Goal: Transaction & Acquisition: Download file/media

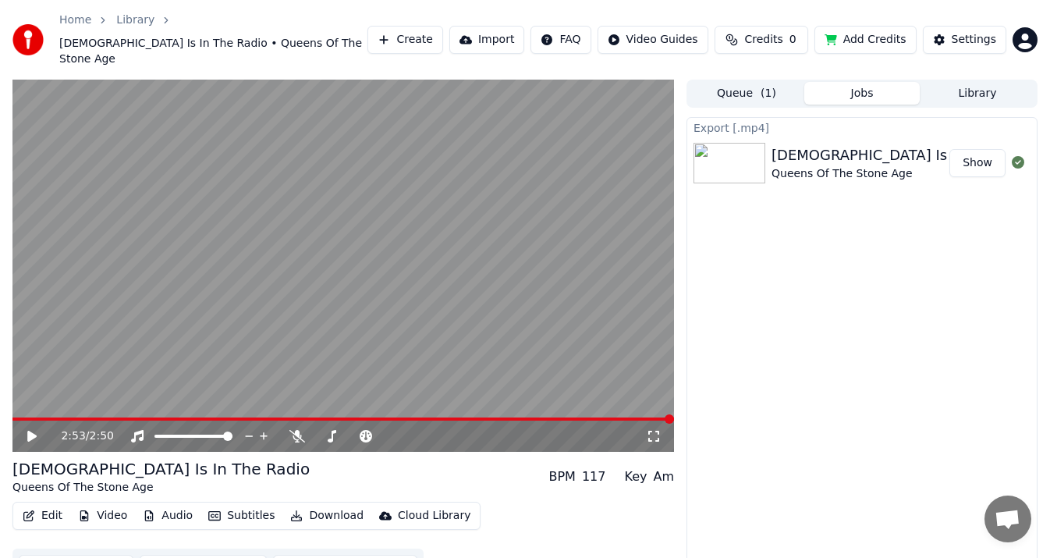
scroll to position [17, 0]
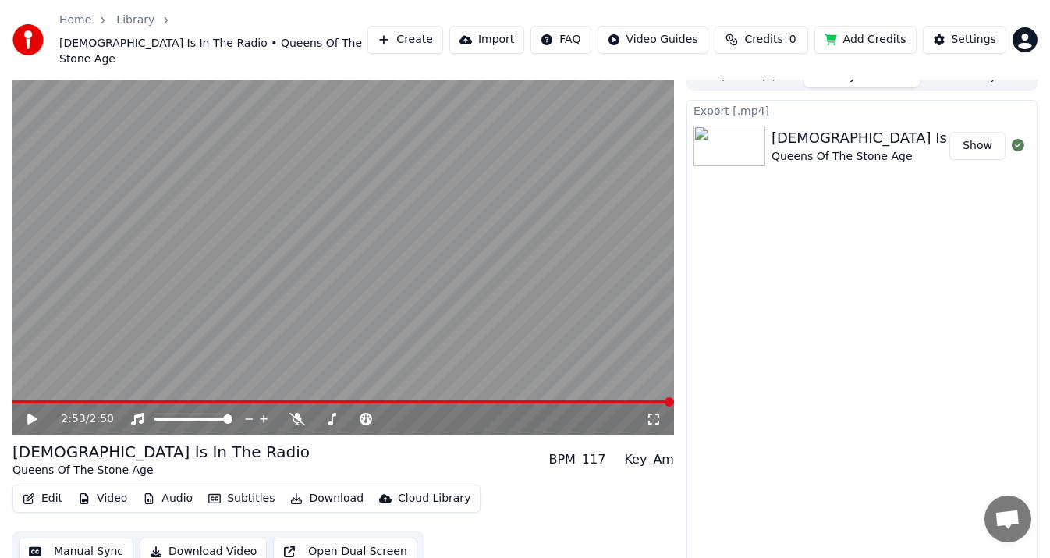
click at [453, 382] on video at bounding box center [343, 248] width 662 height 372
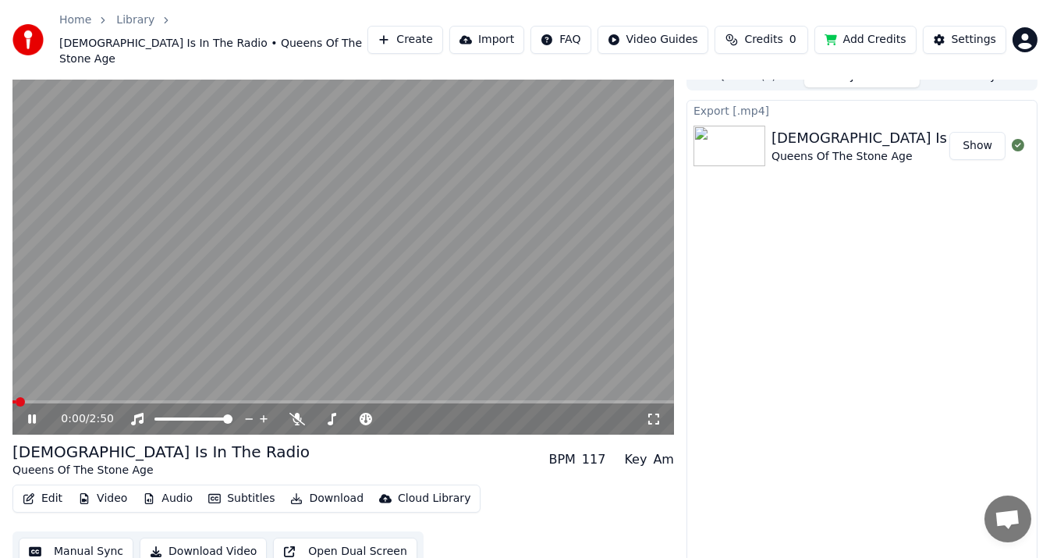
click at [444, 400] on span at bounding box center [343, 401] width 662 height 3
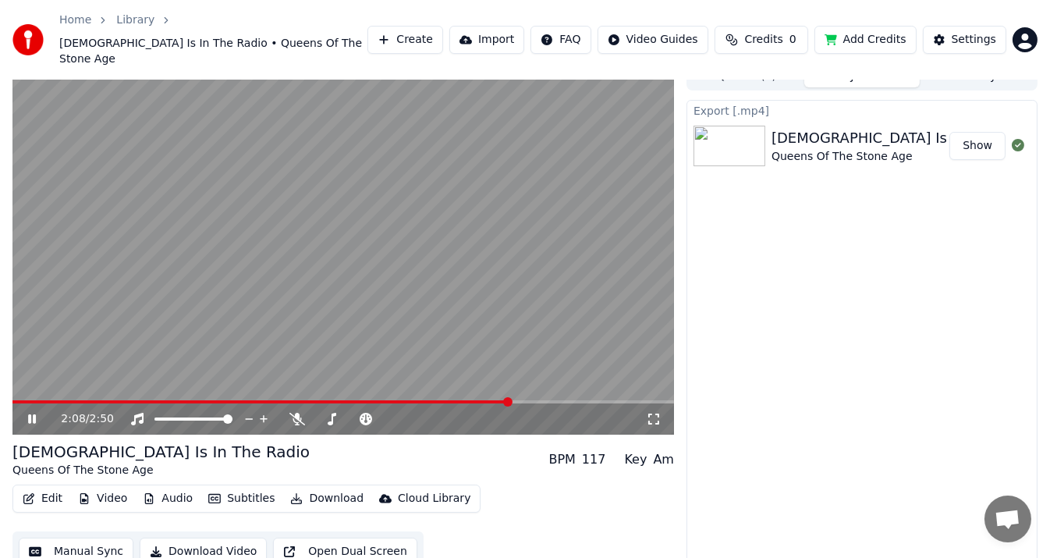
click at [512, 400] on span at bounding box center [343, 401] width 662 height 3
click at [575, 400] on span at bounding box center [343, 401] width 662 height 3
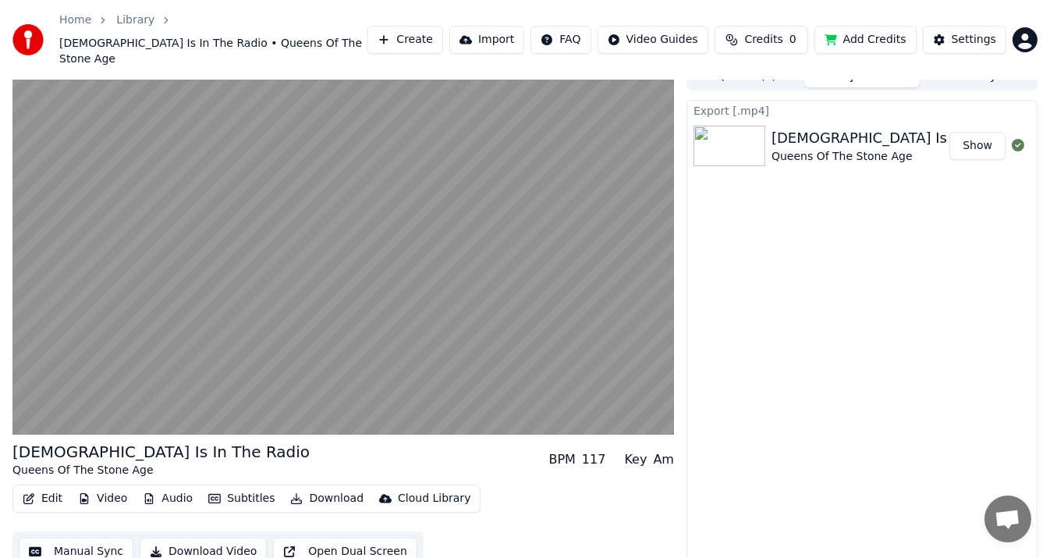
click at [565, 274] on video at bounding box center [343, 248] width 662 height 372
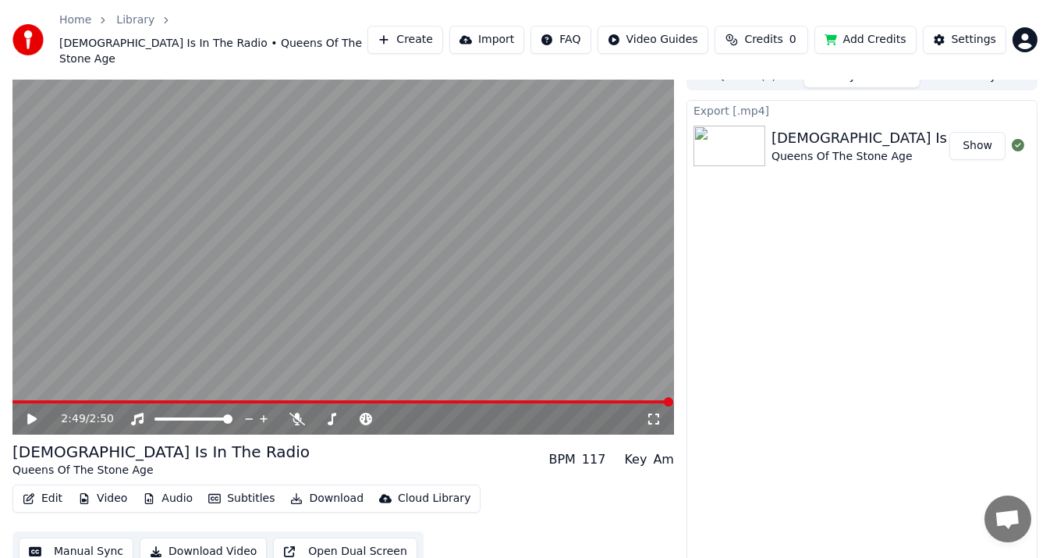
click at [36, 488] on button "Edit" at bounding box center [42, 499] width 52 height 22
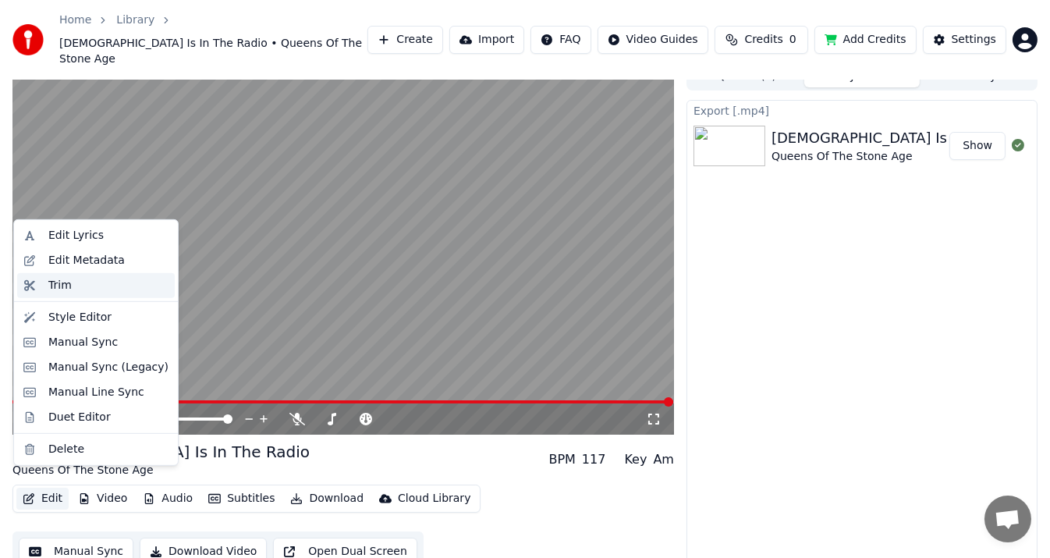
click at [124, 295] on div "Trim" at bounding box center [96, 285] width 158 height 25
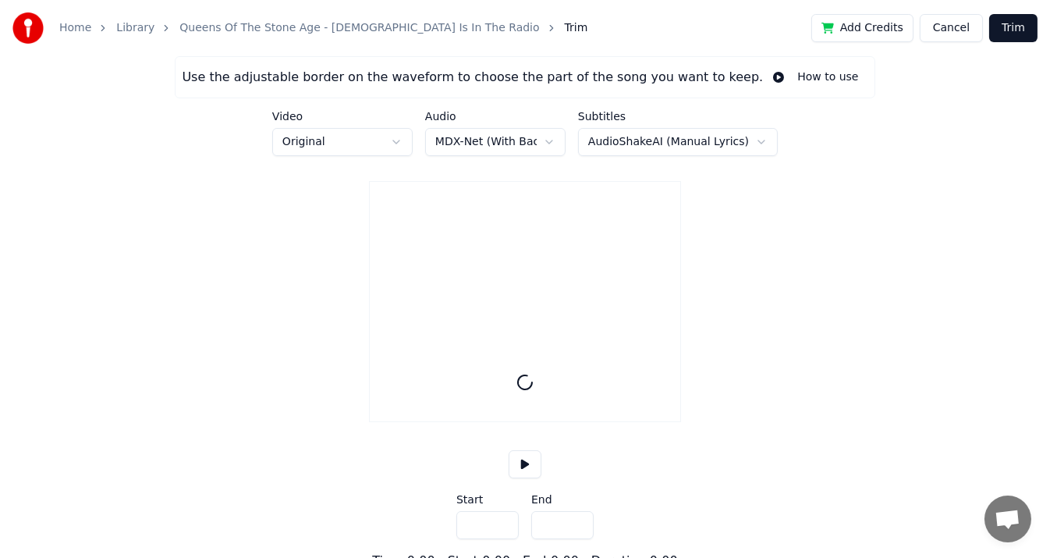
type input "*****"
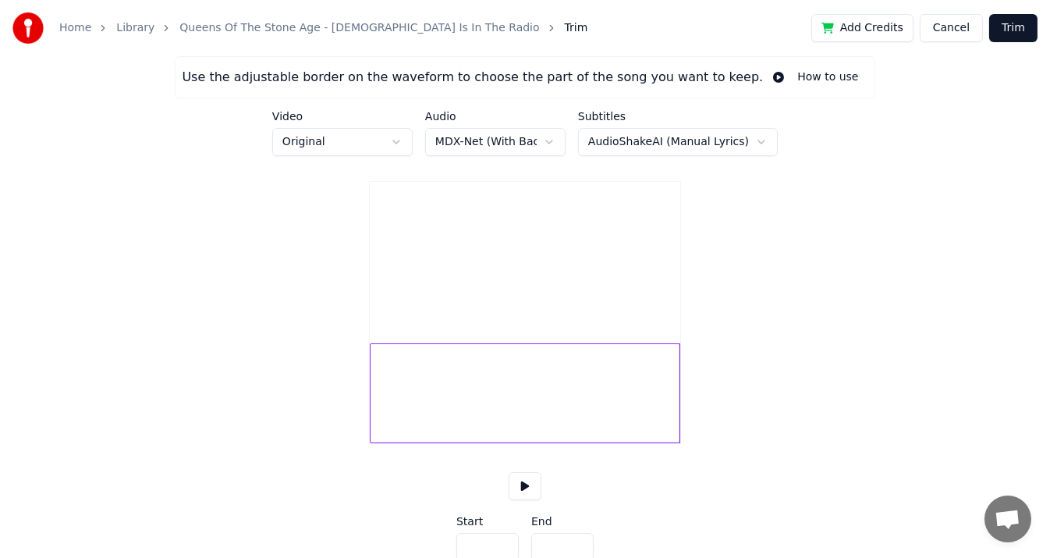
click at [780, 401] on div "Use the adjustable border on the waveform to choose the part of the song you wa…" at bounding box center [525, 324] width 1050 height 536
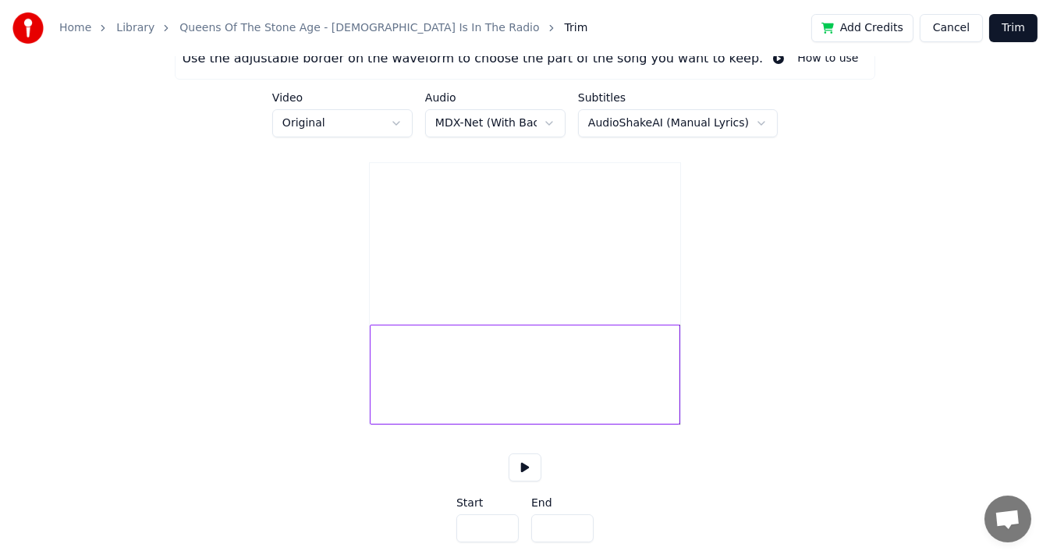
scroll to position [52, 0]
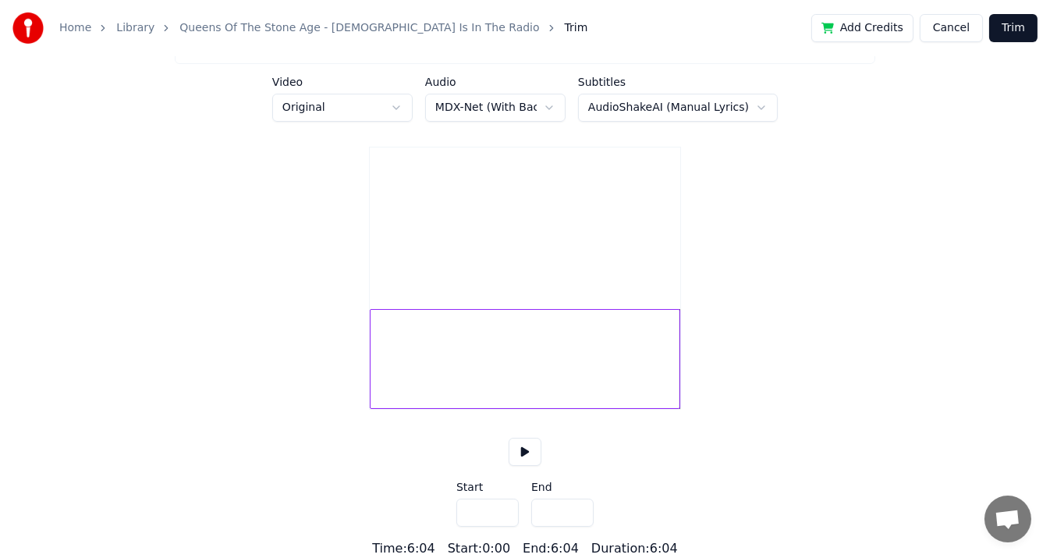
click at [964, 30] on button "Cancel" at bounding box center [951, 28] width 63 height 28
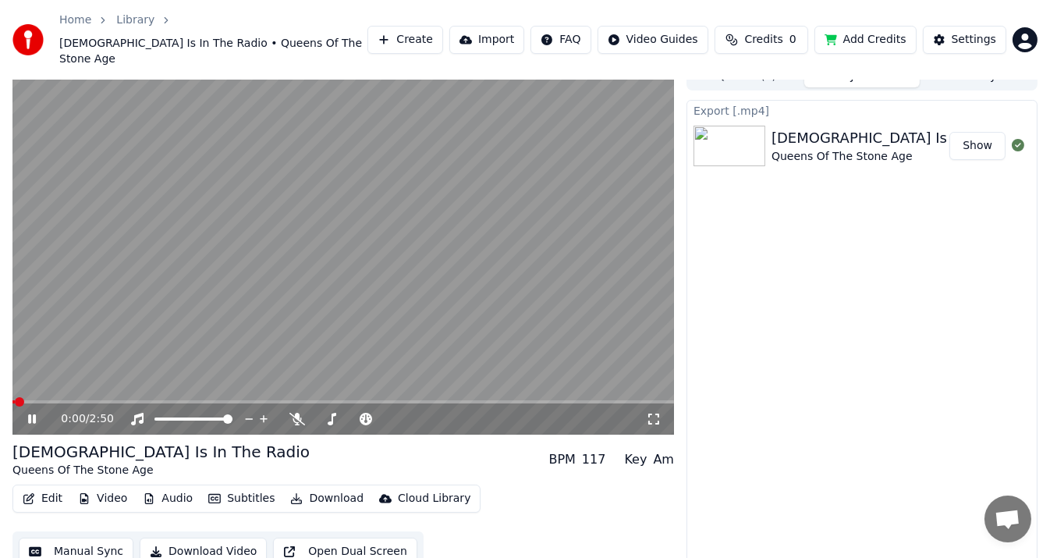
click at [204, 287] on video at bounding box center [343, 248] width 662 height 372
click at [38, 488] on button "Edit" at bounding box center [42, 499] width 52 height 22
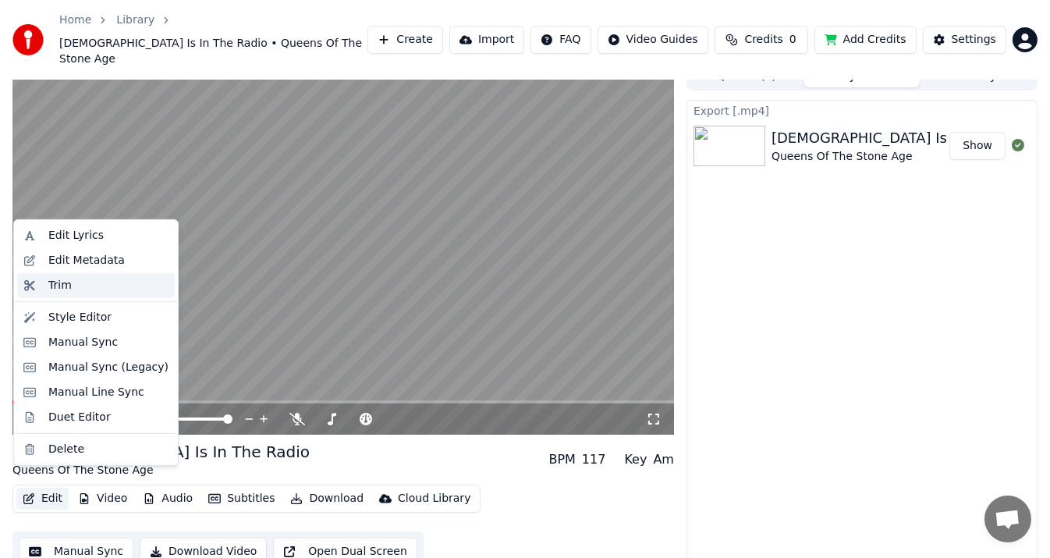
click at [108, 283] on div "Trim" at bounding box center [108, 286] width 120 height 16
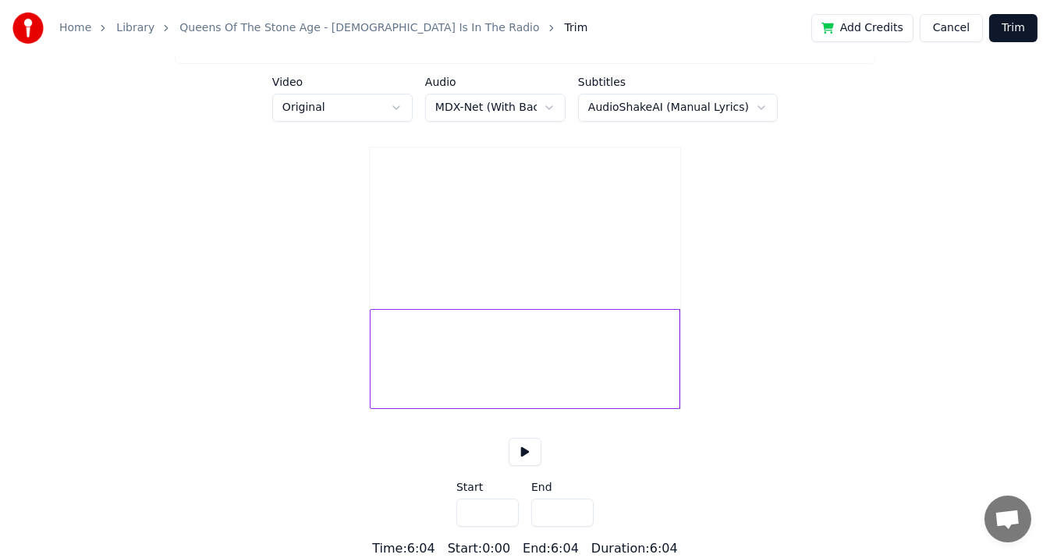
scroll to position [52, 0]
click at [584, 364] on div at bounding box center [581, 359] width 5 height 98
type input "*****"
click at [1014, 28] on button "Trim" at bounding box center [1013, 28] width 48 height 28
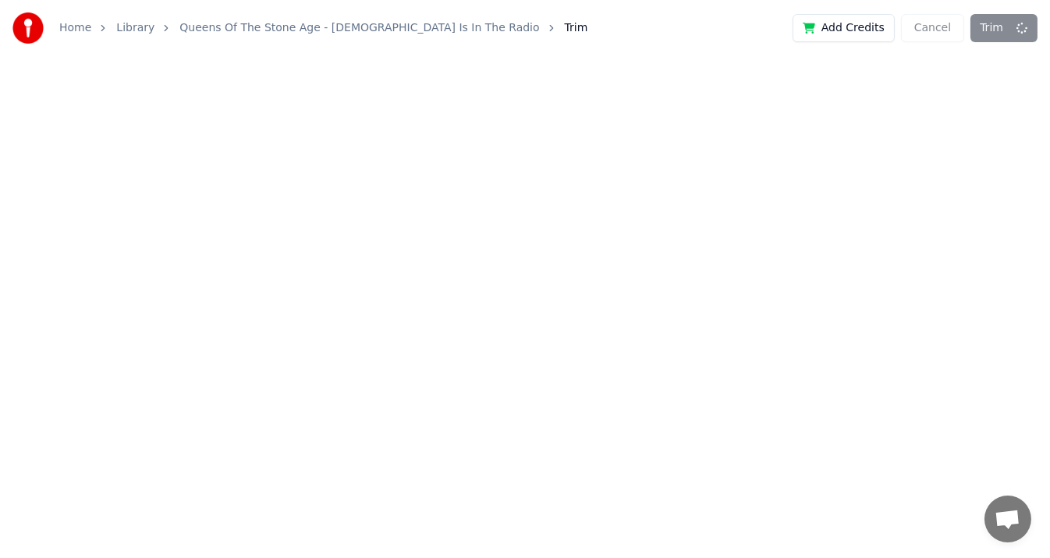
scroll to position [0, 0]
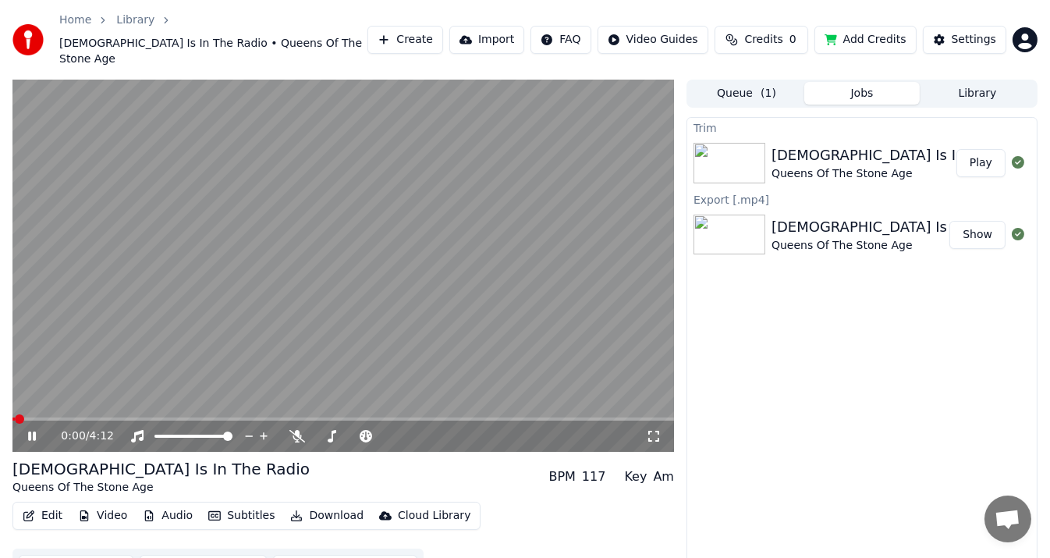
click at [236, 219] on video at bounding box center [343, 266] width 662 height 372
drag, startPoint x: 496, startPoint y: 401, endPoint x: 523, endPoint y: 400, distance: 26.5
click at [504, 401] on video at bounding box center [343, 266] width 662 height 372
click at [519, 421] on div "0:01 / 4:12" at bounding box center [343, 436] width 662 height 31
click at [521, 417] on span at bounding box center [343, 418] width 662 height 3
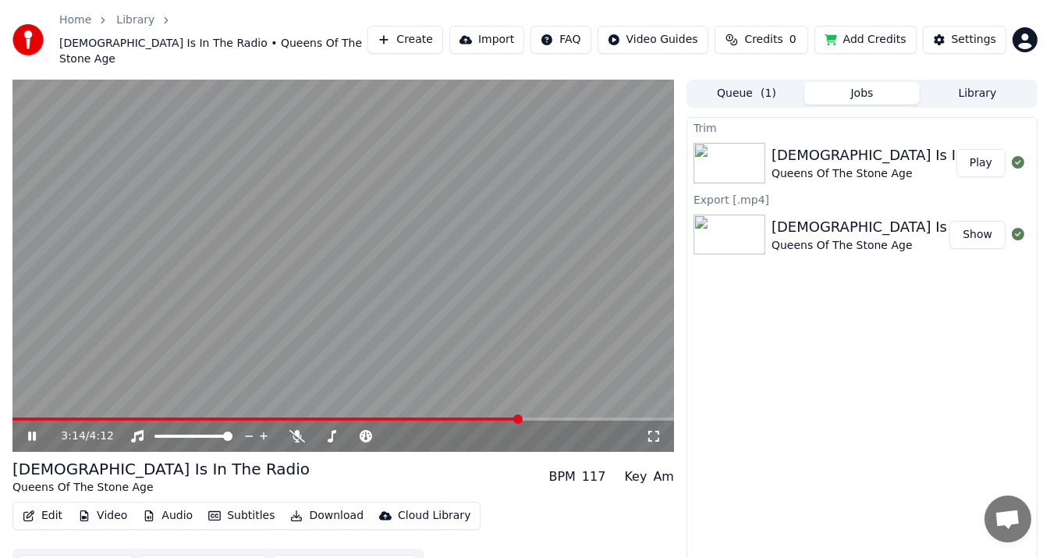
drag, startPoint x: 480, startPoint y: 395, endPoint x: 482, endPoint y: 405, distance: 10.4
click at [481, 401] on div "3:14 / 4:12" at bounding box center [343, 266] width 662 height 372
click at [482, 421] on div "3:14 / 4:12" at bounding box center [343, 436] width 662 height 31
click at [495, 417] on span at bounding box center [253, 418] width 482 height 3
click at [419, 333] on video at bounding box center [343, 266] width 662 height 372
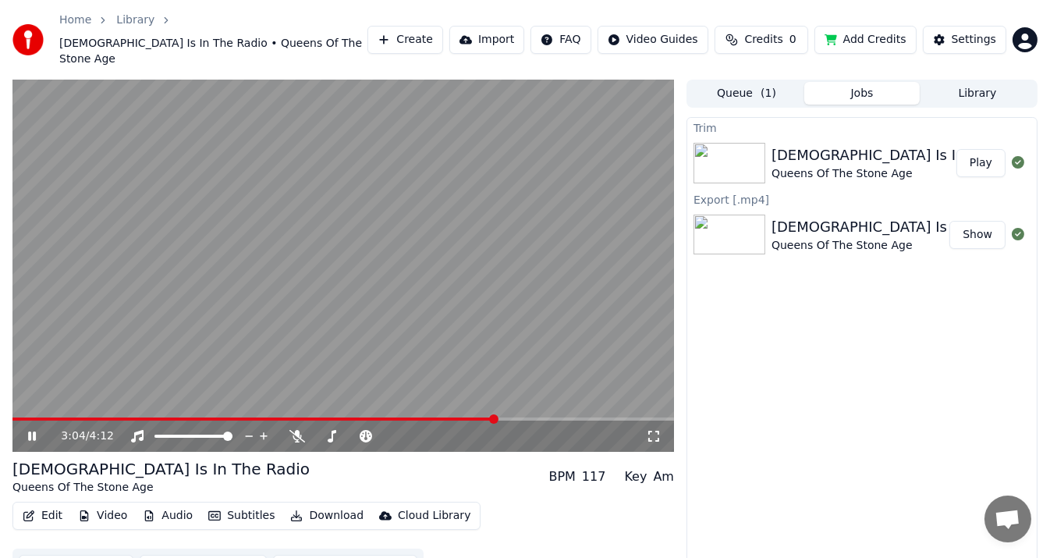
click at [371, 287] on video at bounding box center [343, 266] width 662 height 372
click at [52, 505] on button "Edit" at bounding box center [42, 516] width 52 height 22
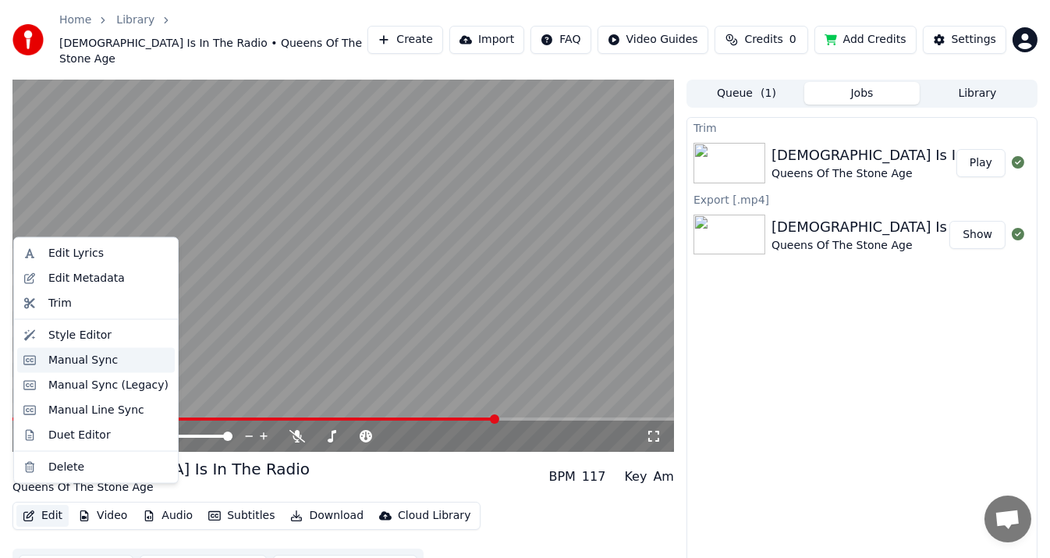
click at [94, 352] on div "Manual Sync" at bounding box center [82, 360] width 69 height 16
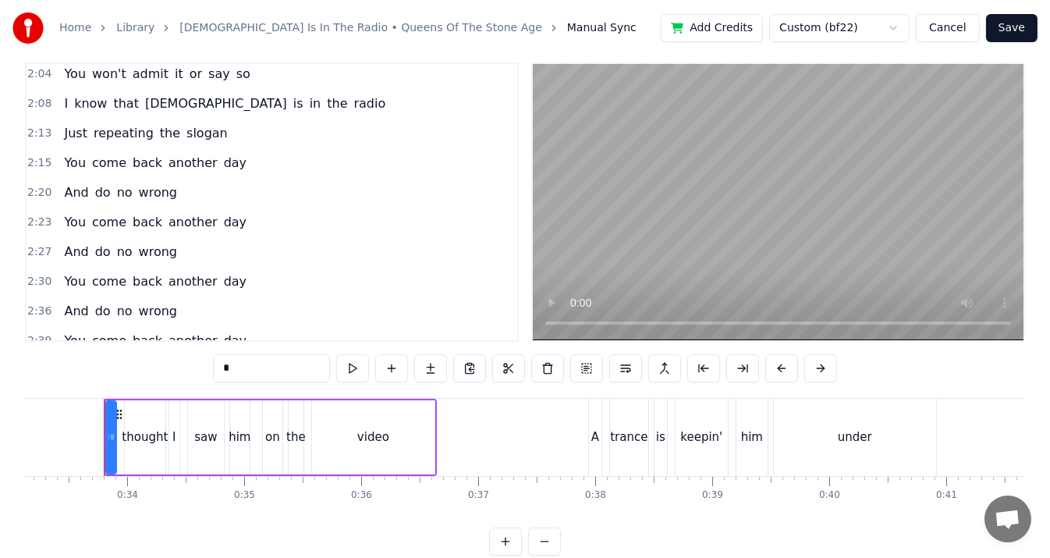
scroll to position [53, 0]
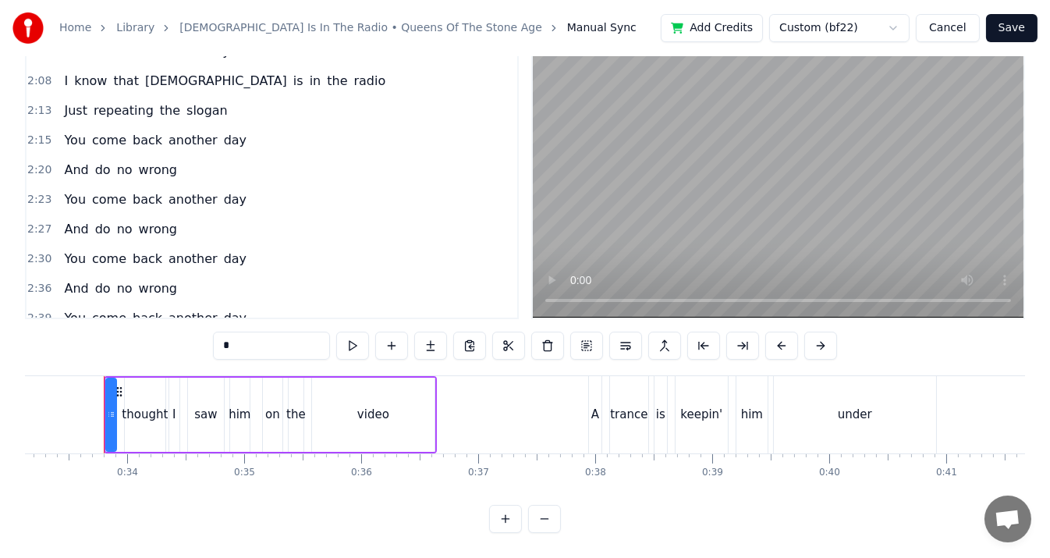
click at [156, 339] on span "wrong" at bounding box center [157, 348] width 41 height 18
type input "*****"
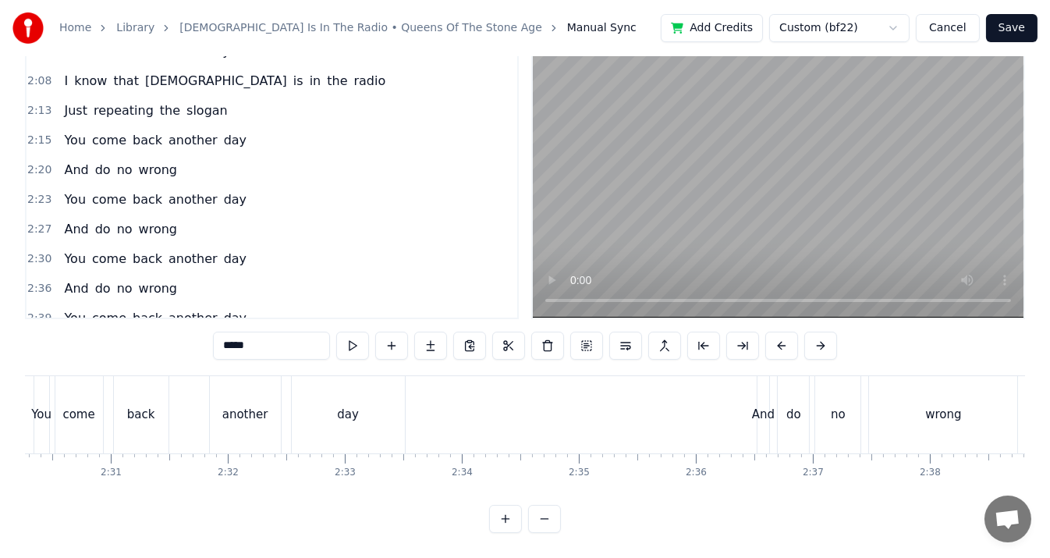
scroll to position [0, 19366]
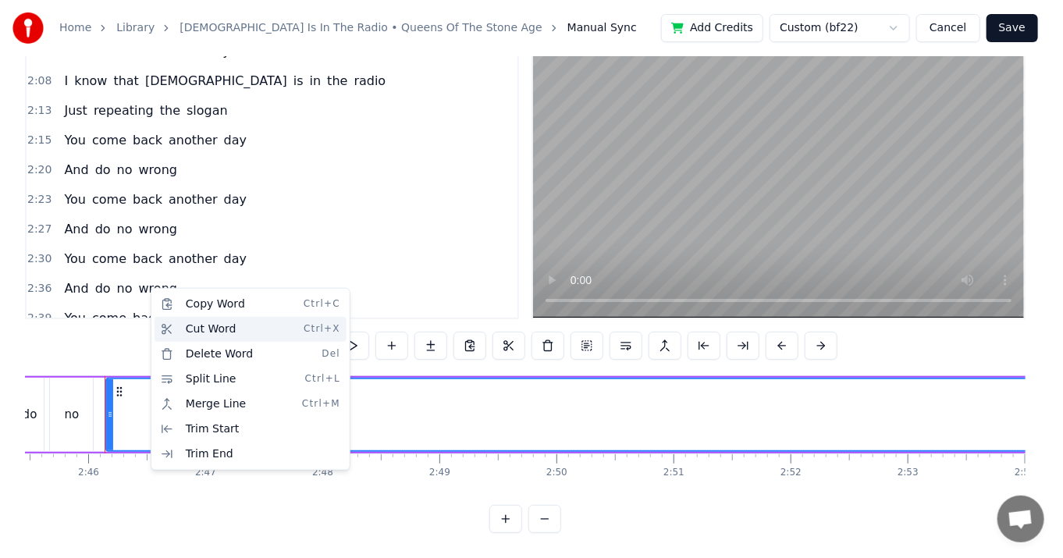
click at [188, 331] on div "Cut Word Ctrl+X" at bounding box center [250, 329] width 192 height 25
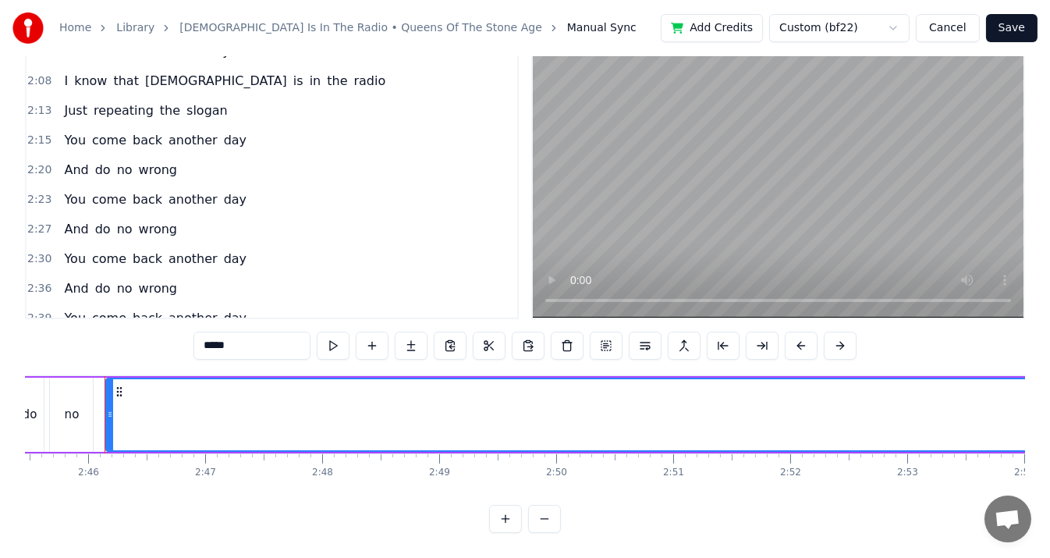
click at [150, 339] on span "wrong" at bounding box center [157, 348] width 41 height 18
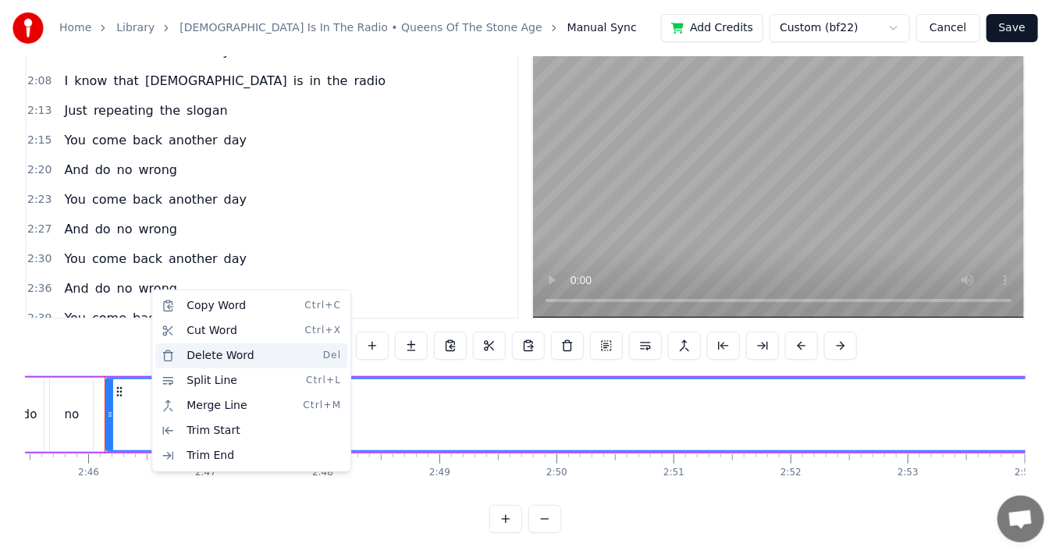
click at [178, 352] on div "Delete Word Del" at bounding box center [251, 355] width 192 height 25
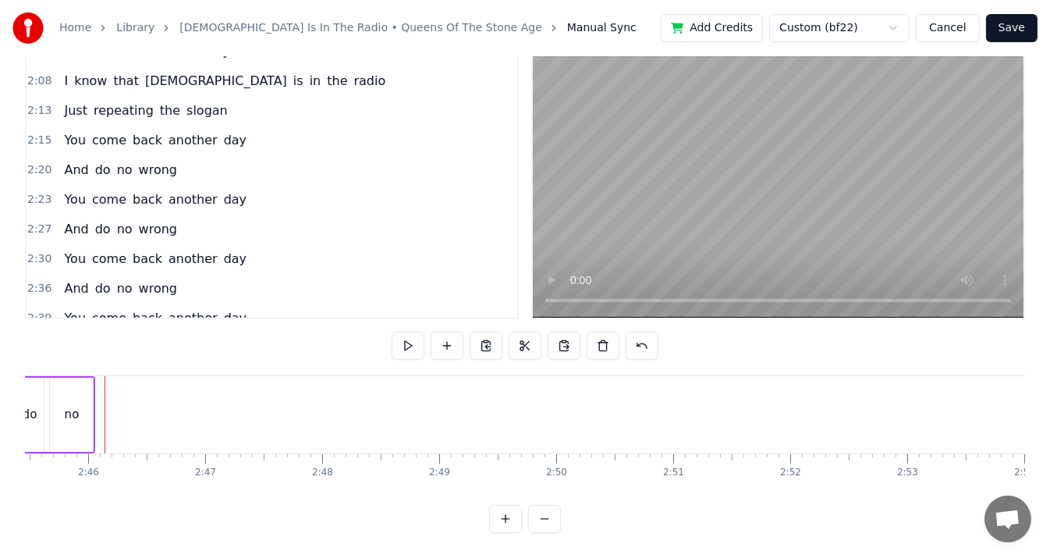
click at [120, 339] on span "no" at bounding box center [124, 348] width 19 height 18
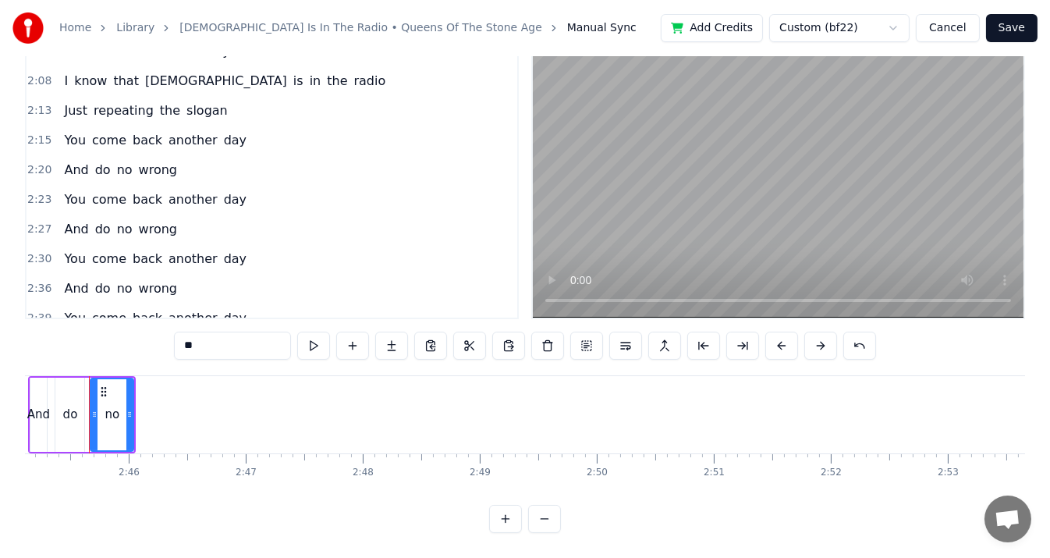
click at [124, 334] on div "And do no" at bounding box center [98, 348] width 80 height 28
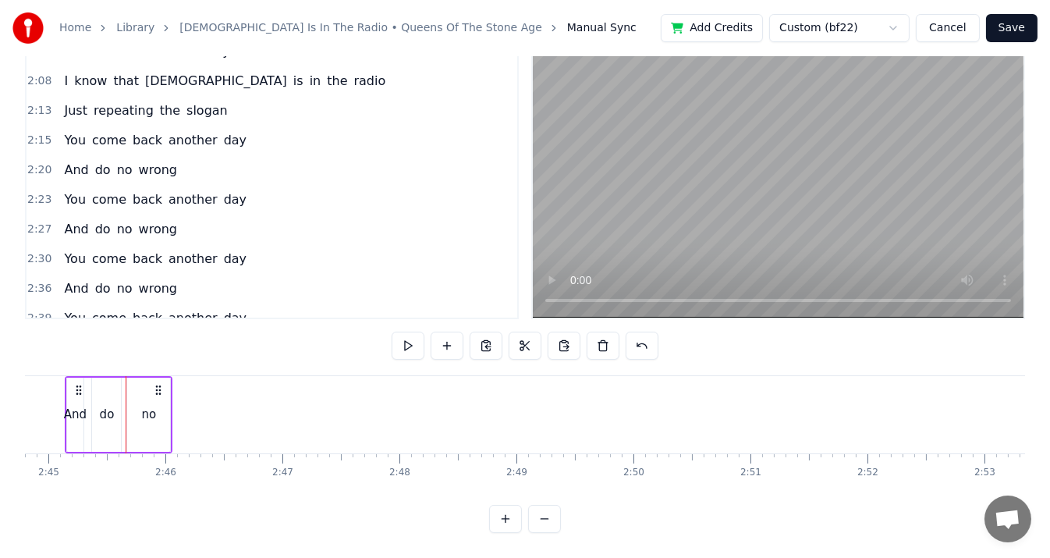
scroll to position [0, 19250]
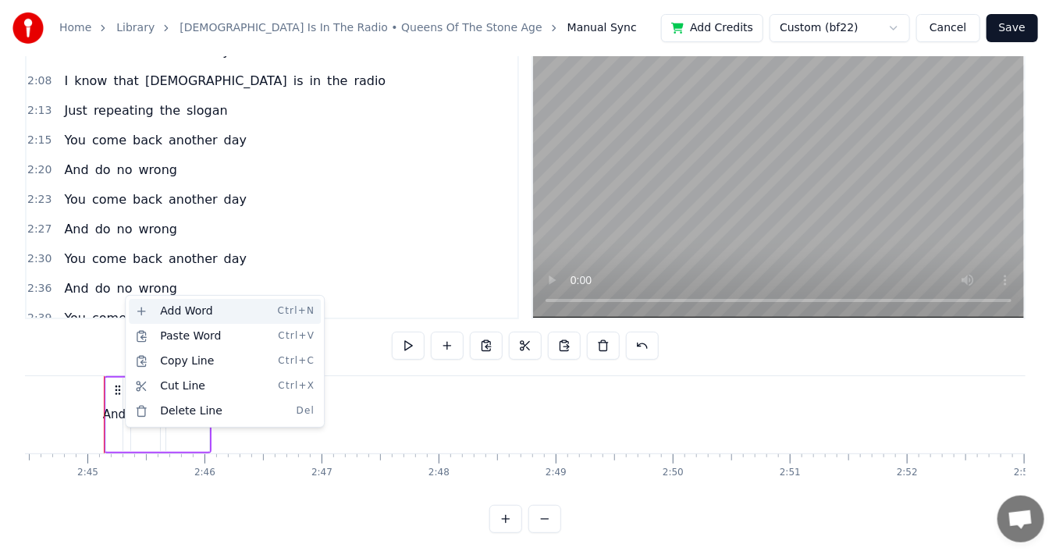
click at [133, 310] on div "Add Word Ctrl+N" at bounding box center [225, 311] width 192 height 25
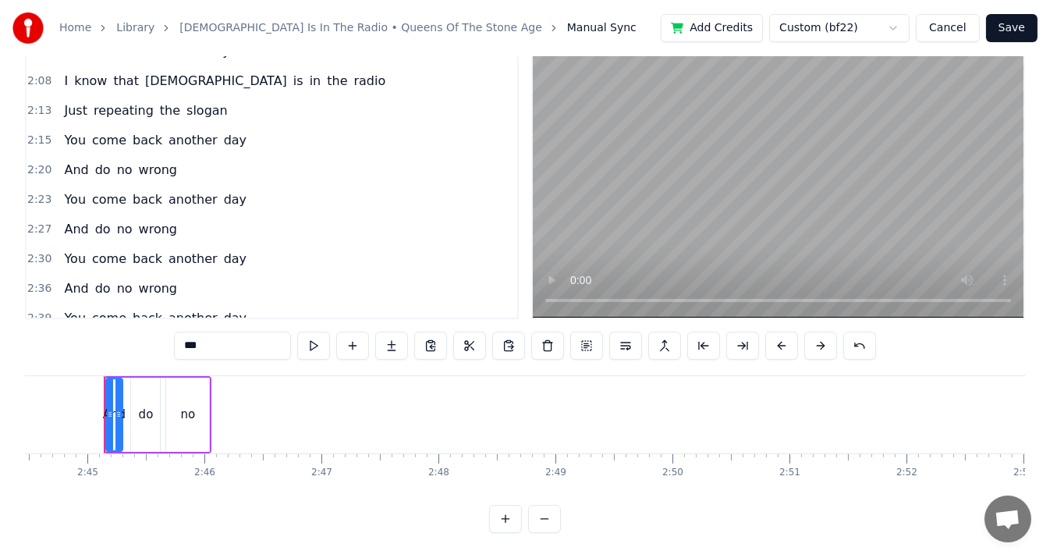
click at [119, 339] on span "no" at bounding box center [124, 348] width 19 height 18
type input "**"
click at [122, 334] on div "And do no" at bounding box center [98, 348] width 80 height 28
click at [117, 339] on span "no" at bounding box center [124, 348] width 19 height 18
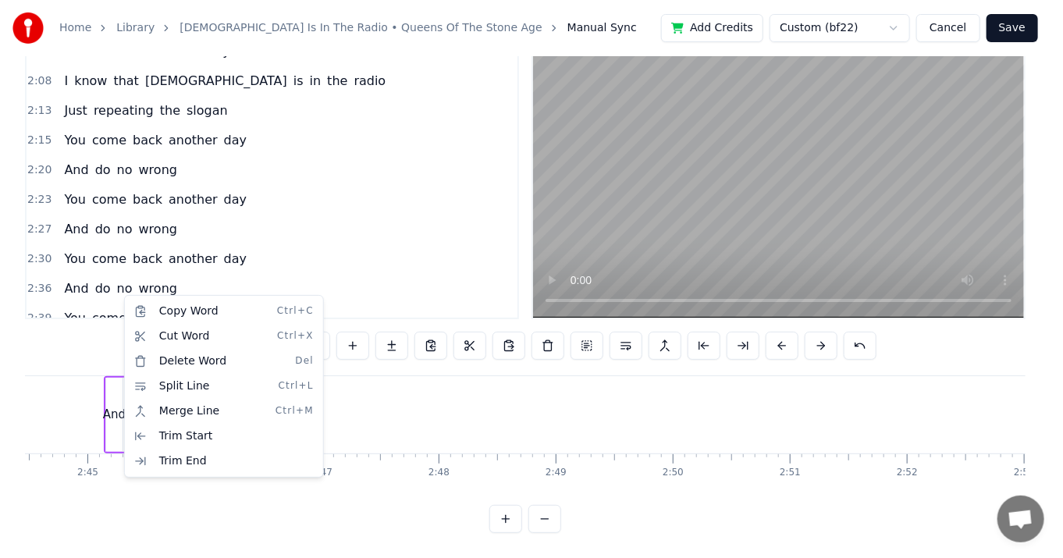
click at [119, 294] on html "Home Library [DEMOGRAPHIC_DATA] Is In The Radio • Queens Of The Stone Age Manua…" at bounding box center [531, 258] width 1063 height 599
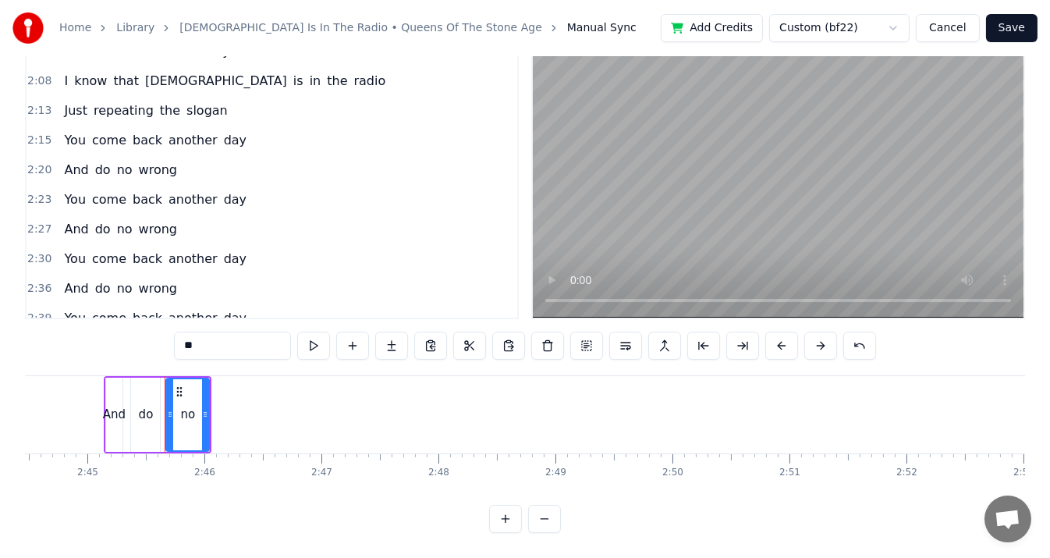
click at [123, 334] on div "And do no" at bounding box center [98, 348] width 80 height 28
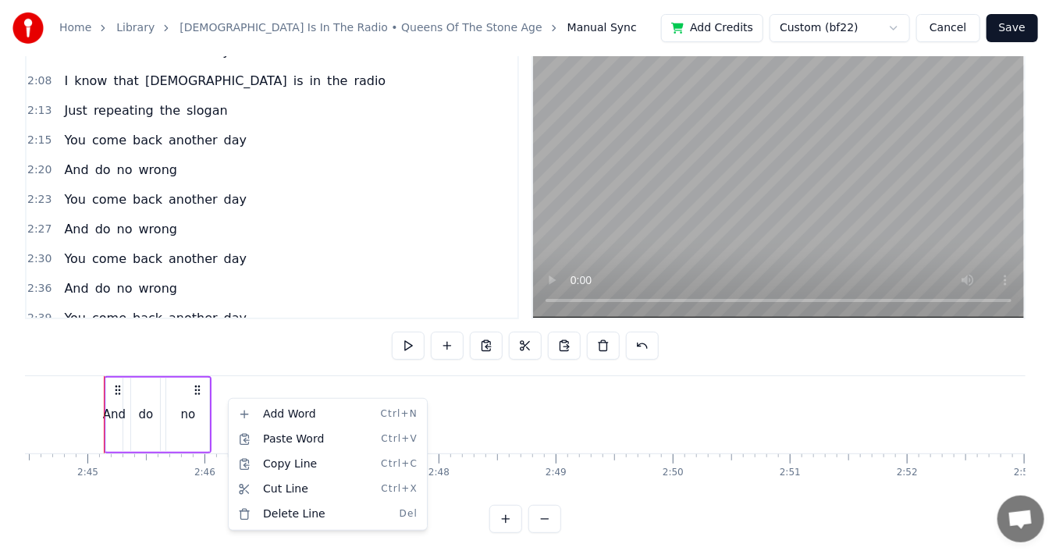
click at [204, 395] on html "Home Library [DEMOGRAPHIC_DATA] Is In The Radio • Queens Of The Stone Age Manua…" at bounding box center [531, 258] width 1063 height 599
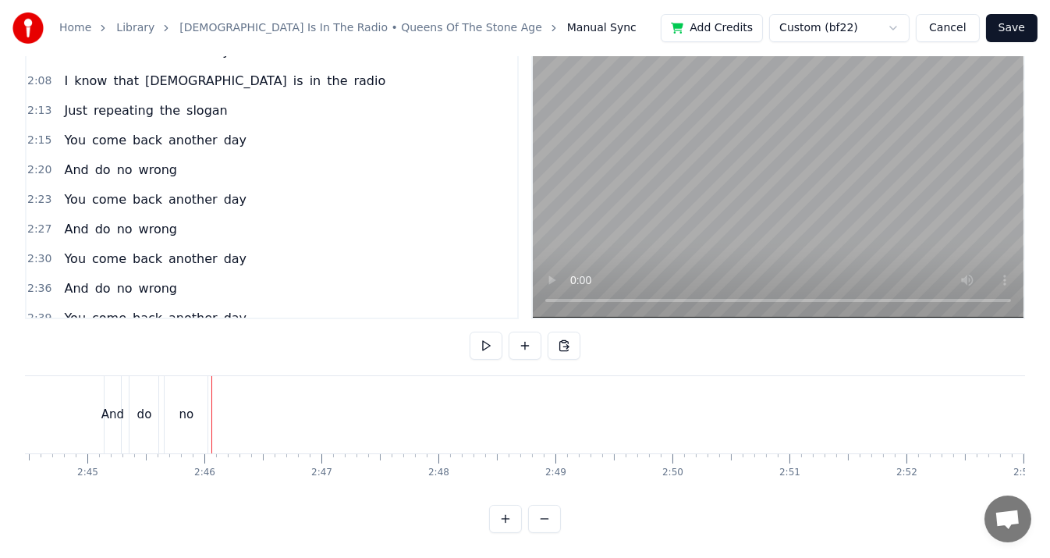
click at [203, 396] on div "no" at bounding box center [186, 414] width 43 height 77
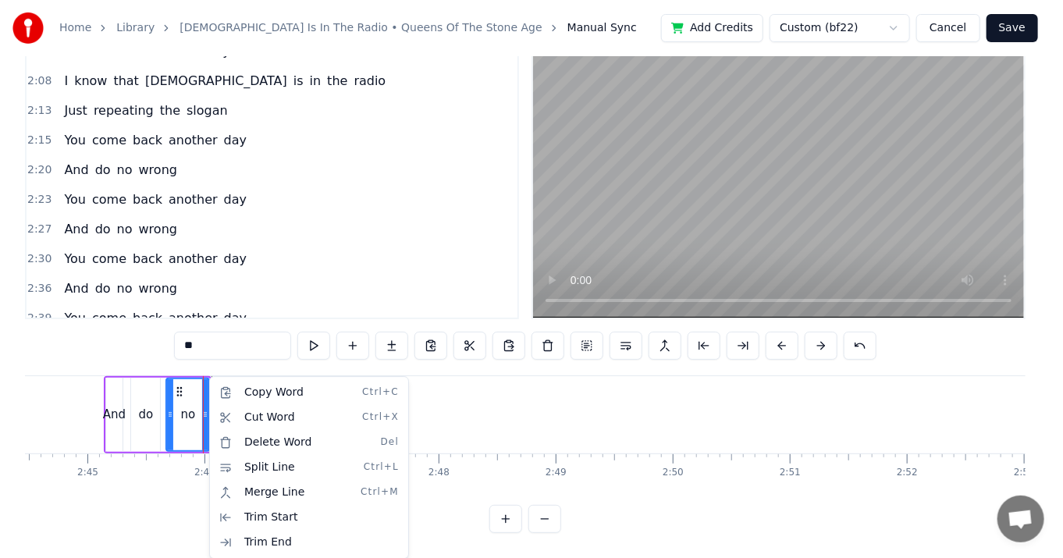
click at [168, 408] on html "Home Library [DEMOGRAPHIC_DATA] Is In The Radio • Queens Of The Stone Age Manua…" at bounding box center [531, 258] width 1063 height 599
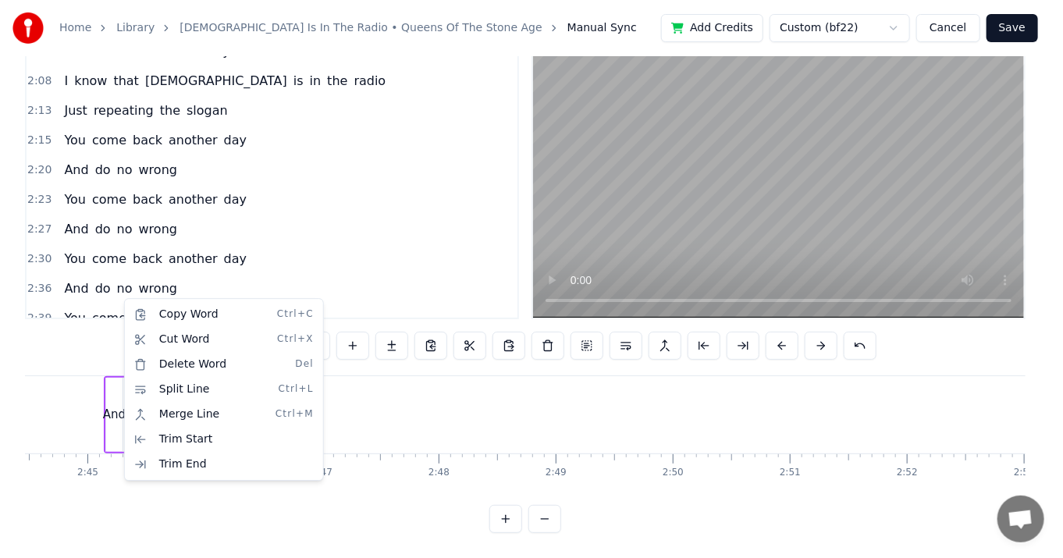
click at [118, 292] on html "Home Library [DEMOGRAPHIC_DATA] Is In The Radio • Queens Of The Stone Age Manua…" at bounding box center [531, 258] width 1063 height 599
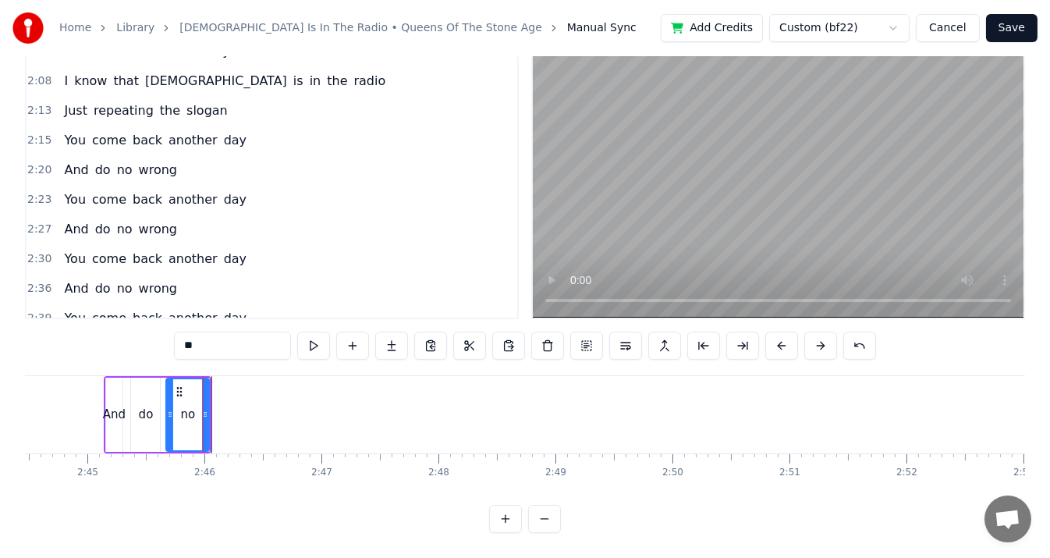
click at [115, 334] on div "And do no" at bounding box center [98, 348] width 80 height 28
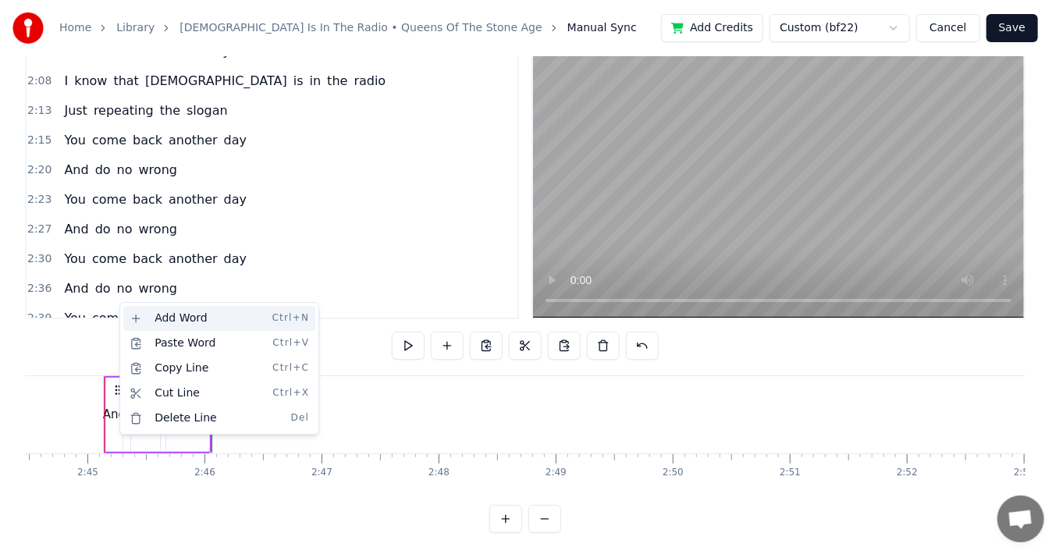
click at [133, 319] on div "Add Word Ctrl+N" at bounding box center [219, 318] width 192 height 25
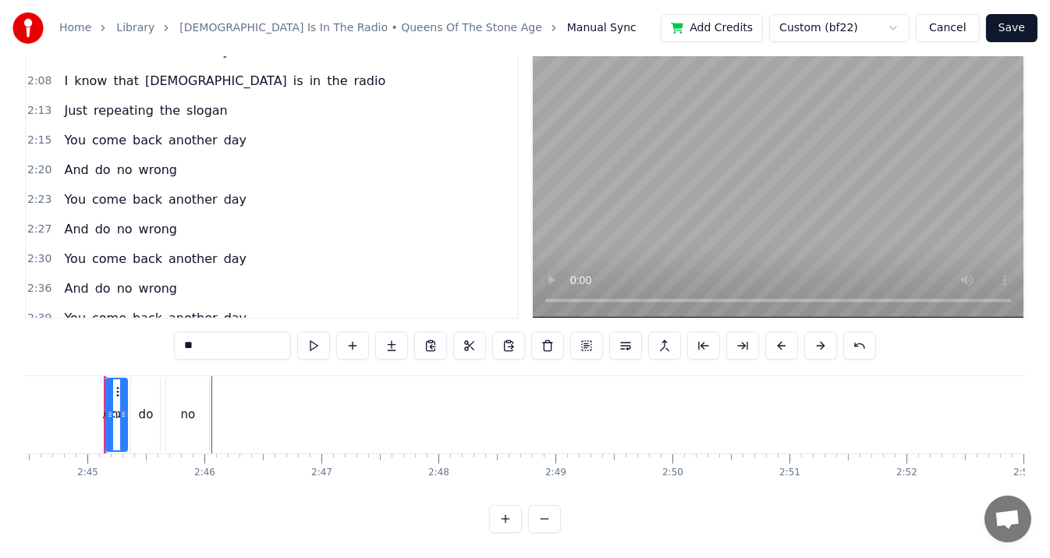
drag, startPoint x: 72, startPoint y: 298, endPoint x: 147, endPoint y: 323, distance: 79.0
click at [149, 333] on div "2:45 <> And do no" at bounding box center [272, 348] width 491 height 30
click at [62, 339] on span "<>" at bounding box center [74, 348] width 24 height 18
drag, startPoint x: 109, startPoint y: 389, endPoint x: 53, endPoint y: 393, distance: 56.3
click at [53, 393] on div at bounding box center [54, 414] width 6 height 71
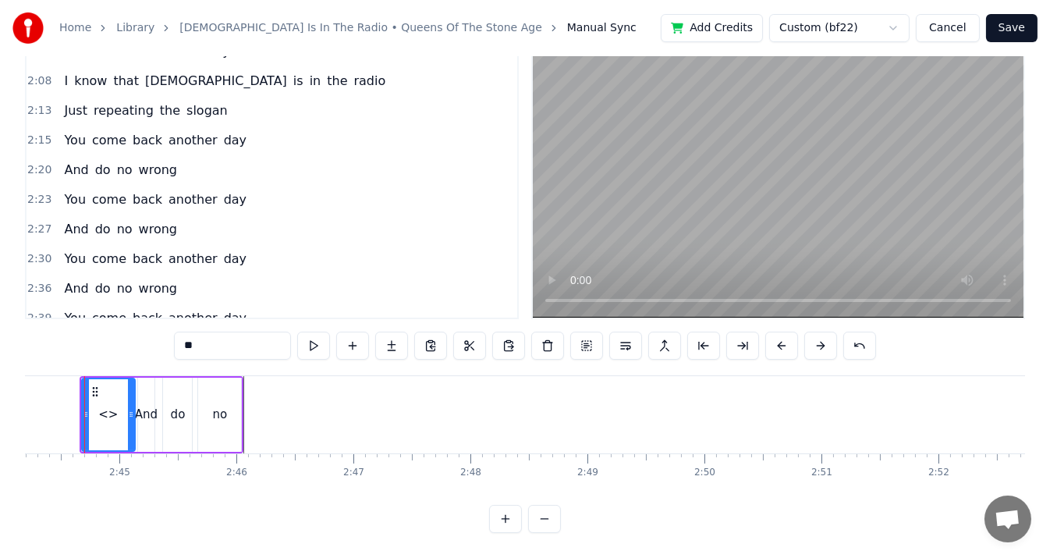
scroll to position [0, 19199]
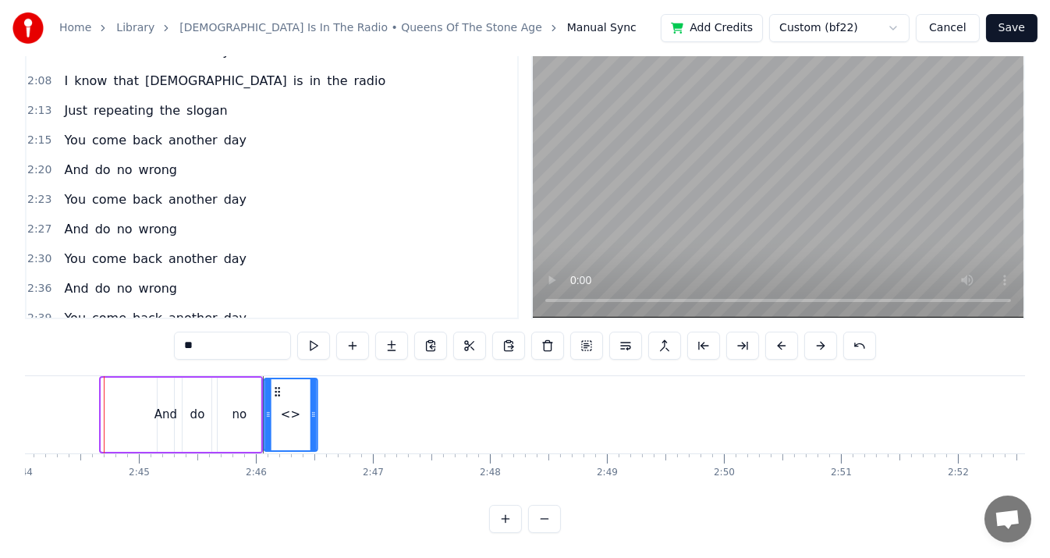
drag, startPoint x: 112, startPoint y: 377, endPoint x: 274, endPoint y: 375, distance: 162.3
drag, startPoint x: 210, startPoint y: 331, endPoint x: 108, endPoint y: 325, distance: 101.6
click at [108, 325] on div "0:33 I thought I saw him on the video 0:37 A trance is keepin' him under 0:42 I…" at bounding box center [525, 286] width 1000 height 493
type input "*****"
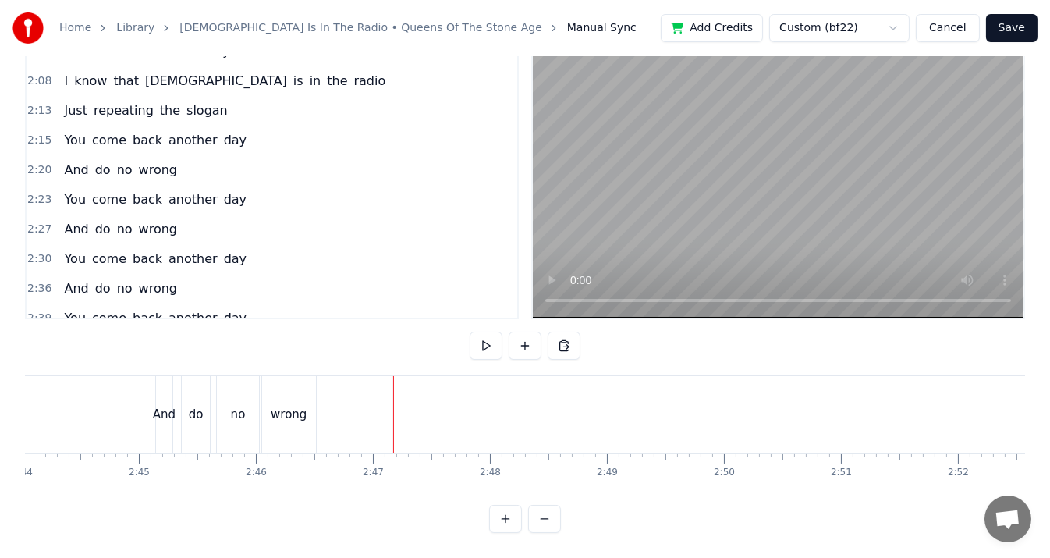
click at [291, 406] on div "wrong" at bounding box center [289, 415] width 36 height 18
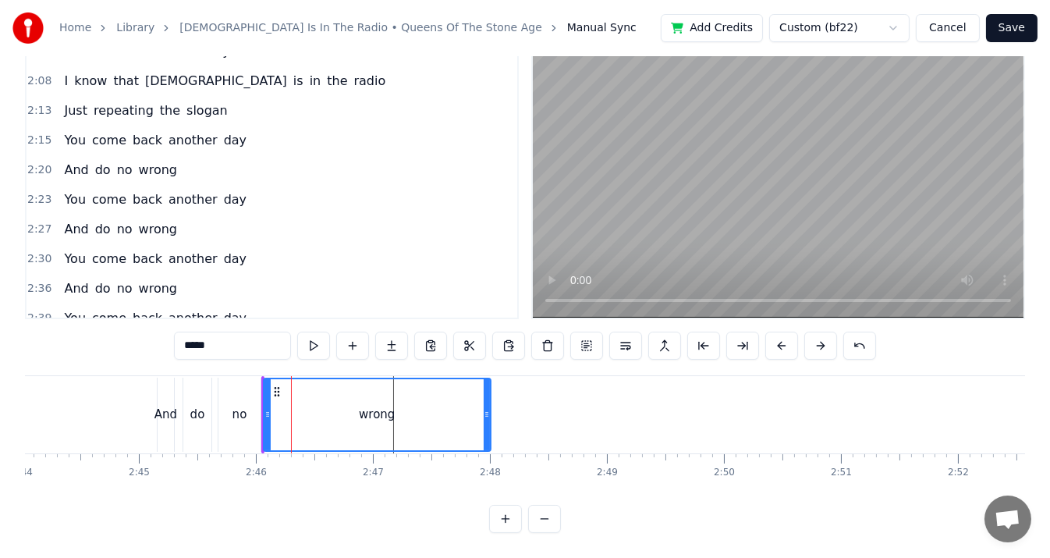
drag, startPoint x: 313, startPoint y: 402, endPoint x: 486, endPoint y: 401, distance: 173.2
click at [486, 408] on icon at bounding box center [487, 414] width 6 height 12
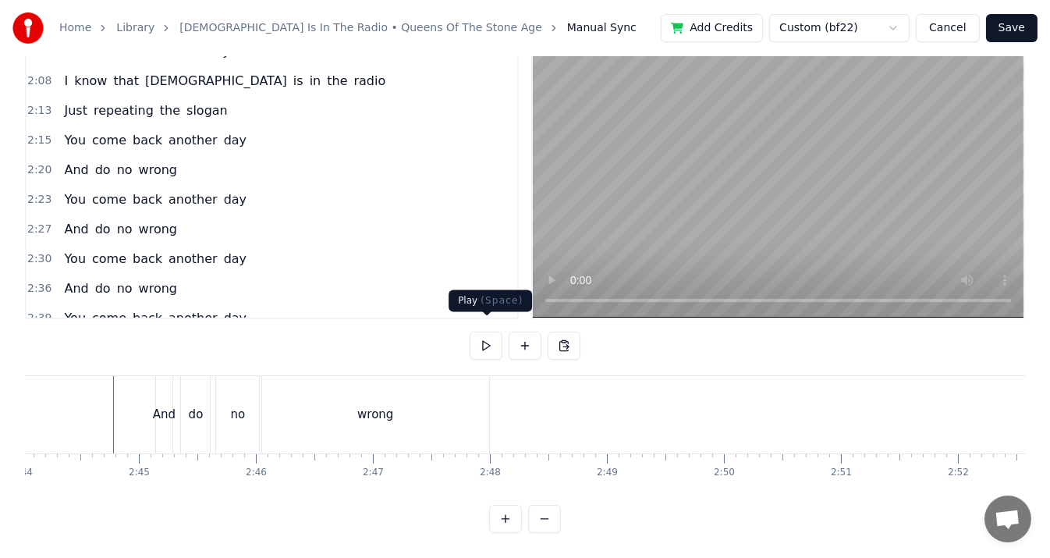
click at [488, 335] on button at bounding box center [486, 346] width 33 height 28
click at [486, 335] on button at bounding box center [486, 346] width 33 height 28
click at [484, 399] on div "wrong" at bounding box center [375, 414] width 227 height 77
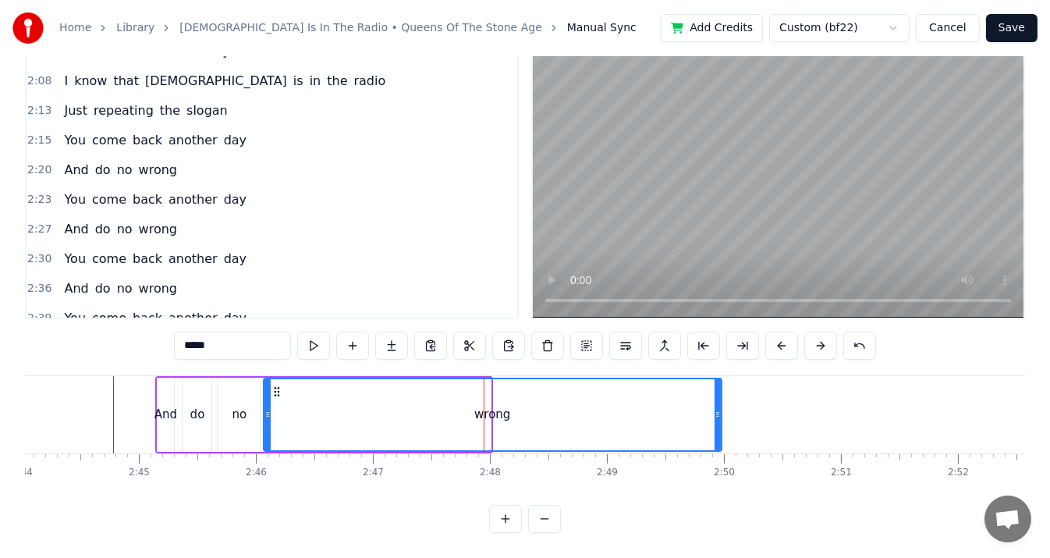
drag, startPoint x: 486, startPoint y: 401, endPoint x: 716, endPoint y: 401, distance: 229.4
click at [717, 408] on icon at bounding box center [718, 414] width 6 height 12
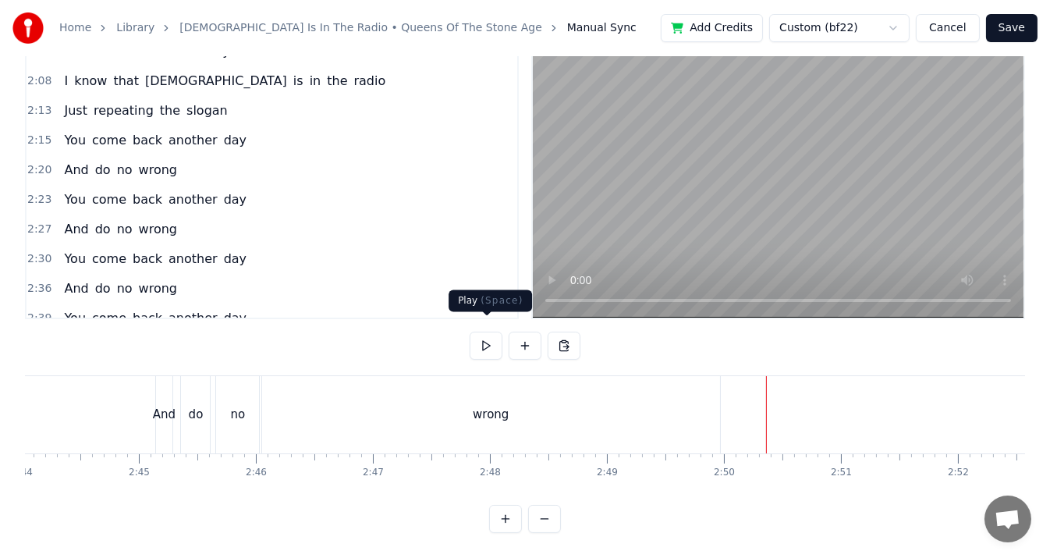
click at [484, 339] on button at bounding box center [486, 346] width 33 height 28
click at [1012, 27] on button "Save" at bounding box center [1011, 28] width 51 height 28
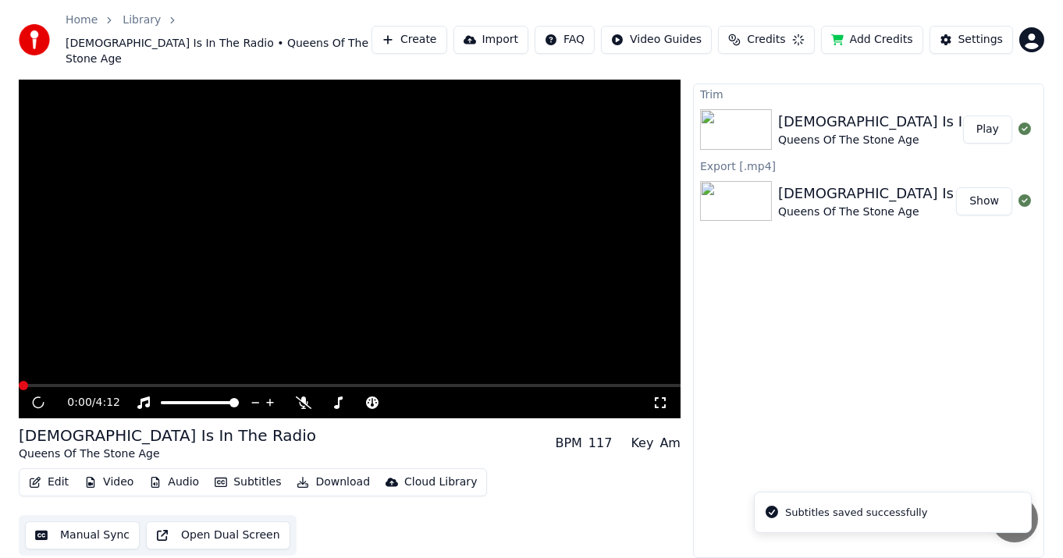
scroll to position [17, 0]
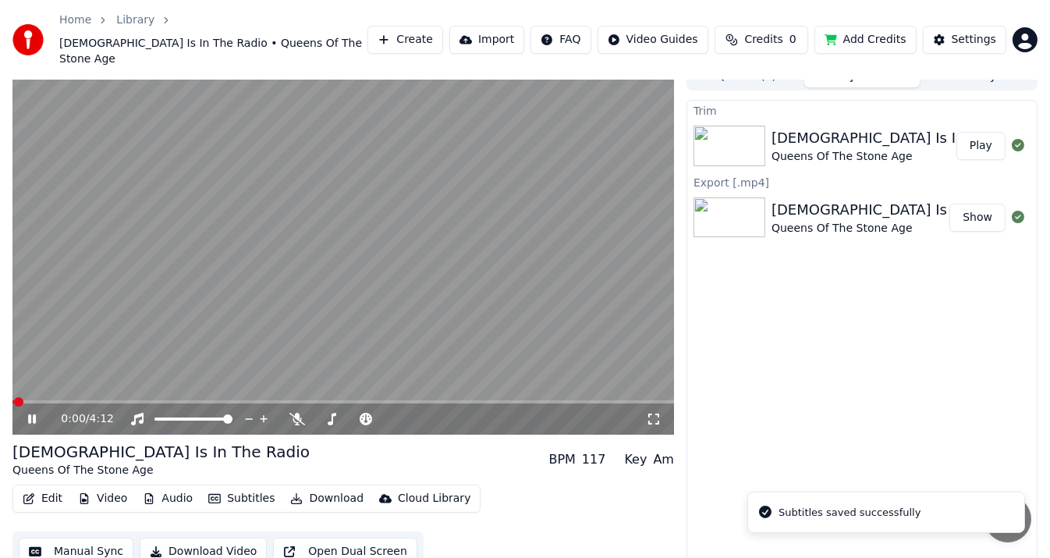
click at [466, 234] on video at bounding box center [343, 248] width 662 height 372
click at [108, 488] on button "Video" at bounding box center [103, 499] width 62 height 22
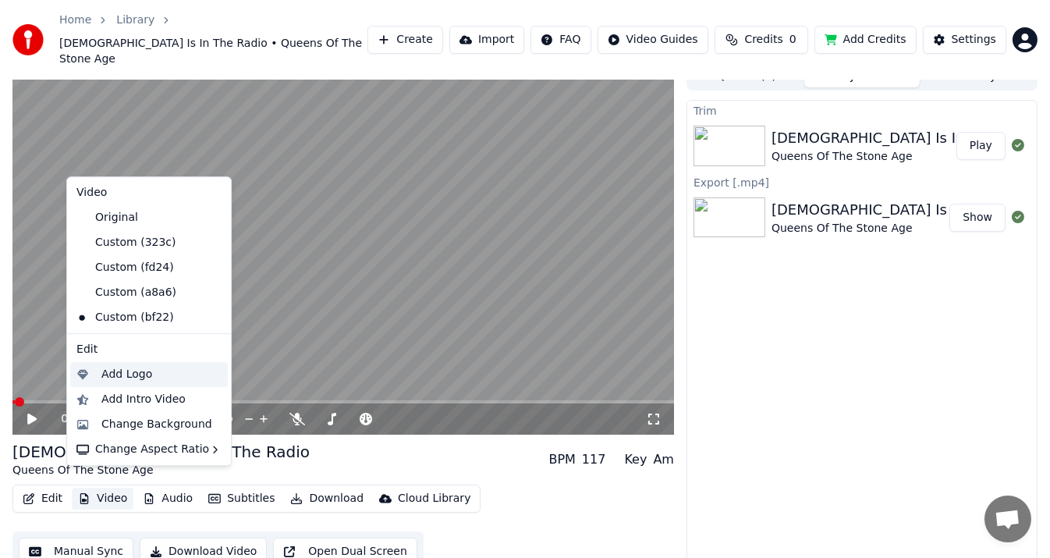
click at [117, 371] on div "Add Logo" at bounding box center [126, 375] width 51 height 16
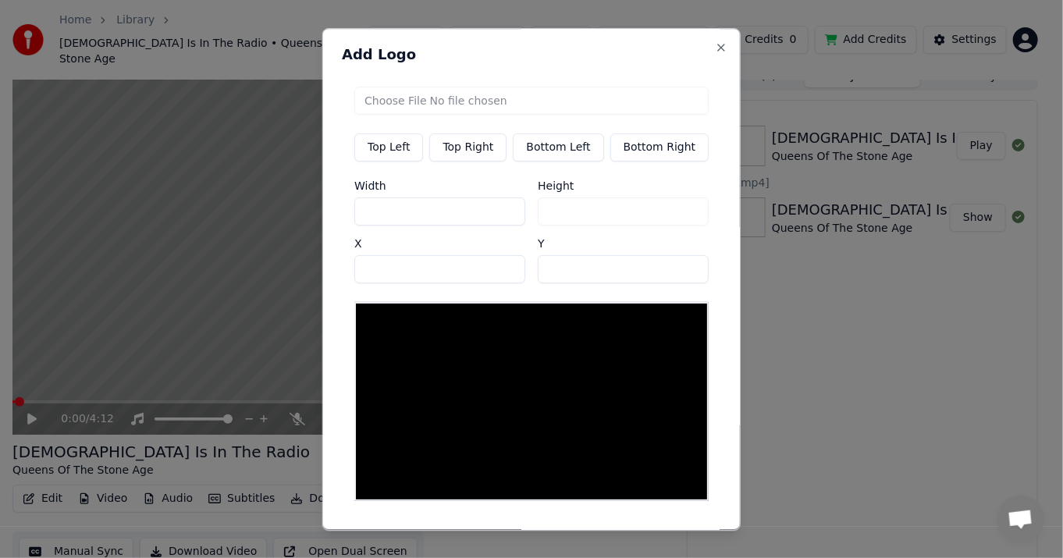
click at [417, 98] on input "file" at bounding box center [531, 101] width 354 height 28
type input "**********"
type input "***"
click at [492, 147] on button "Top Right" at bounding box center [467, 147] width 77 height 28
type input "****"
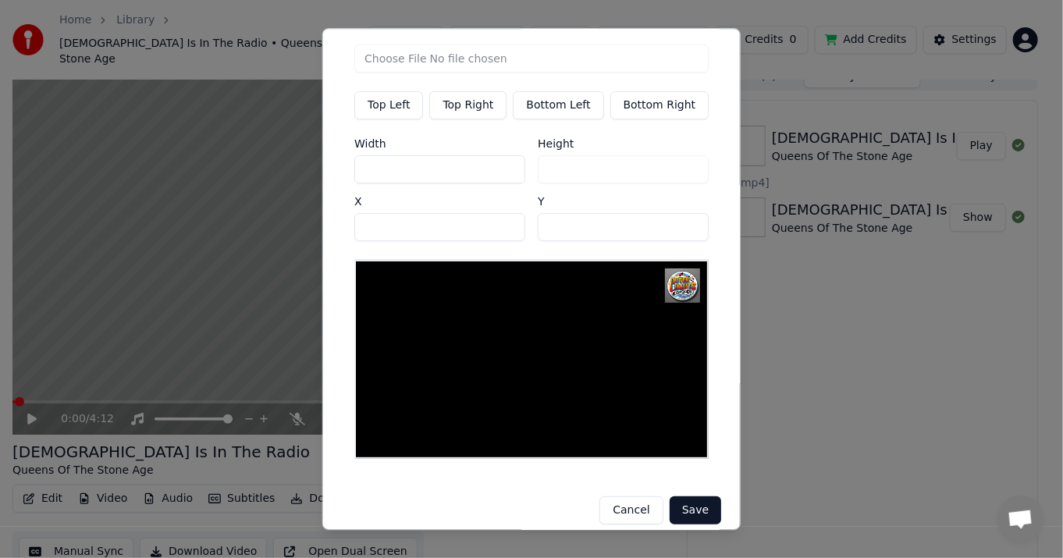
scroll to position [44, 0]
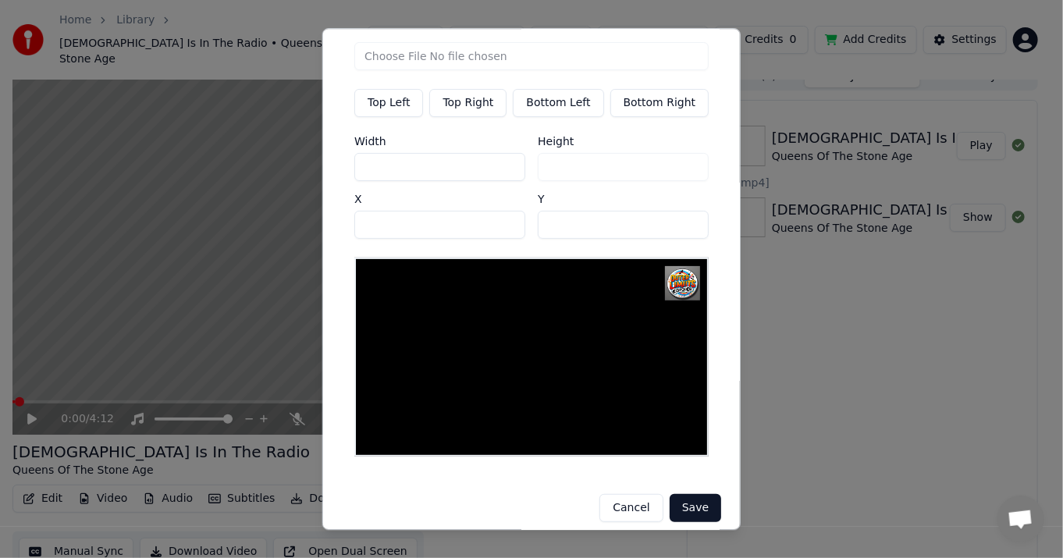
click at [688, 505] on button "Save" at bounding box center [694, 508] width 51 height 28
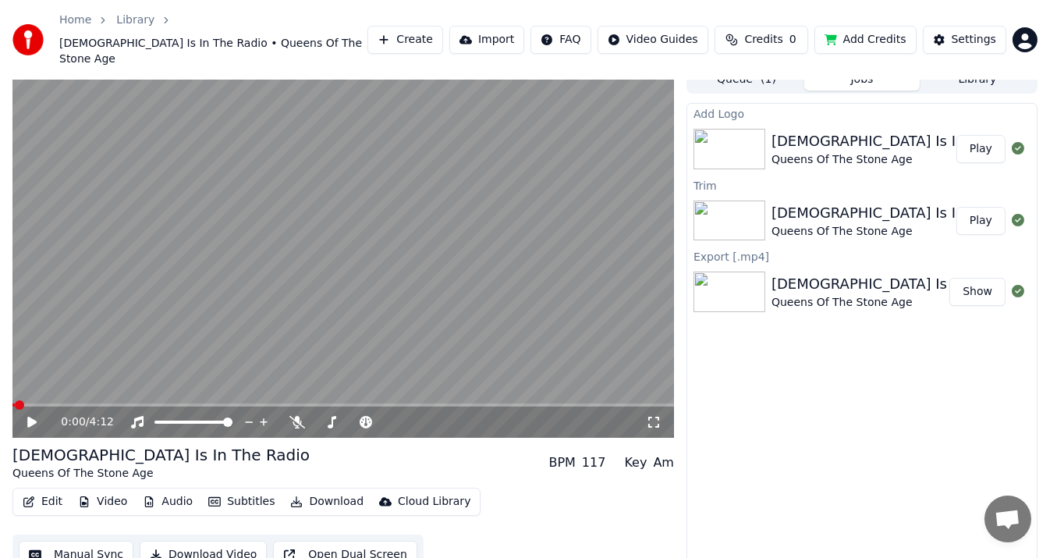
click at [97, 491] on button "Video" at bounding box center [103, 502] width 62 height 22
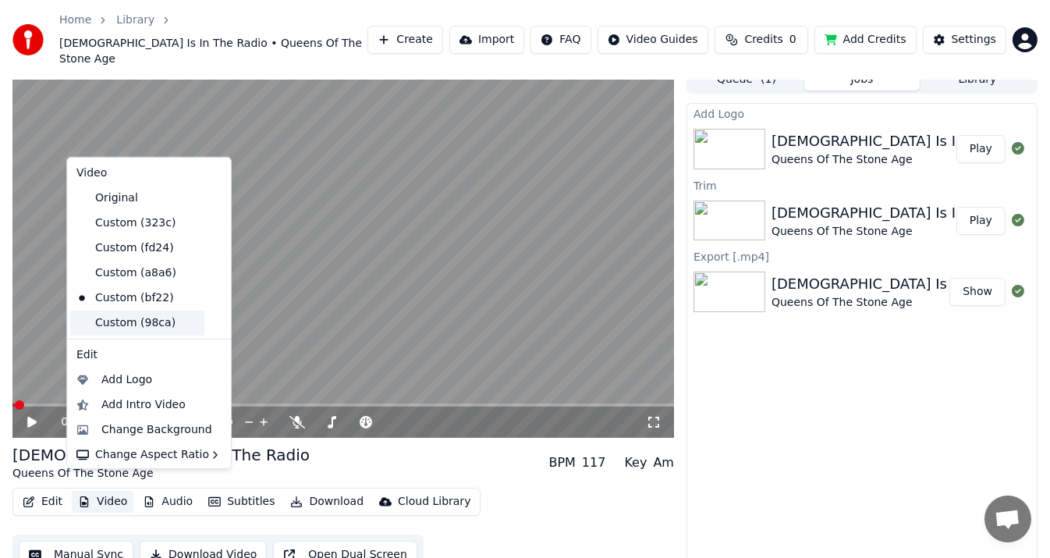
click at [119, 323] on div "Custom (98ca)" at bounding box center [137, 323] width 134 height 25
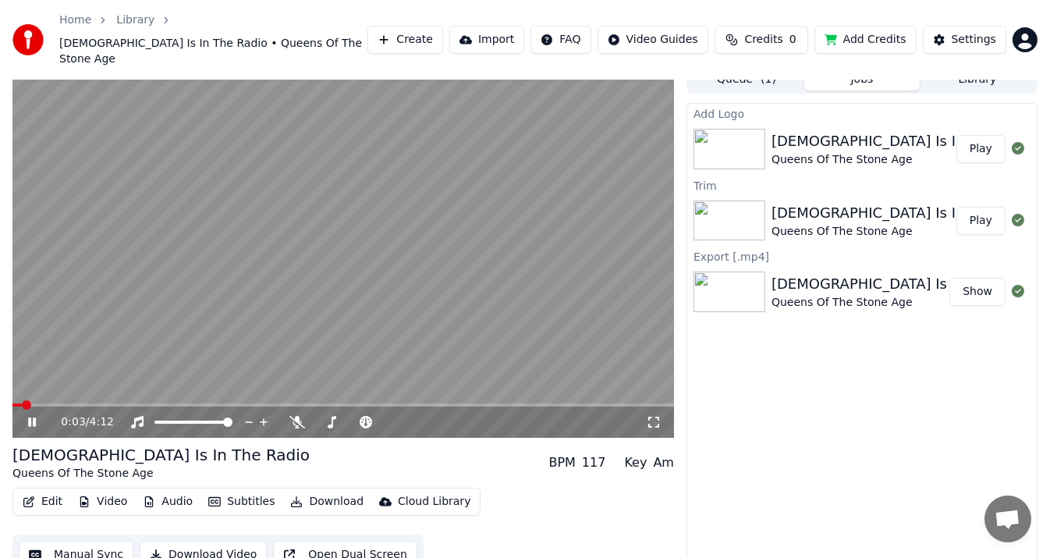
click at [30, 417] on icon at bounding box center [32, 421] width 8 height 9
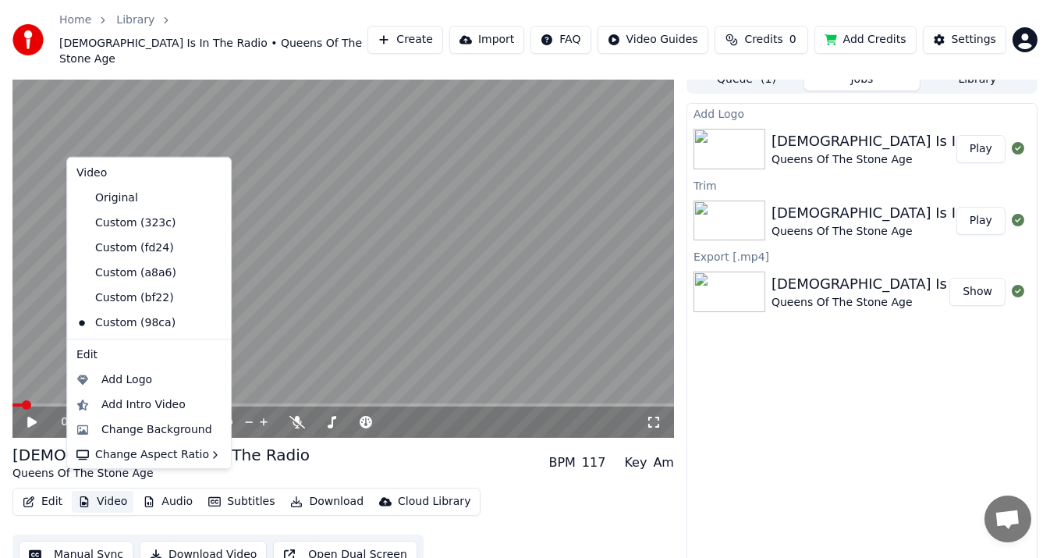
click at [108, 491] on button "Video" at bounding box center [103, 502] width 62 height 22
click at [154, 303] on div "Custom (bf22)" at bounding box center [137, 298] width 134 height 25
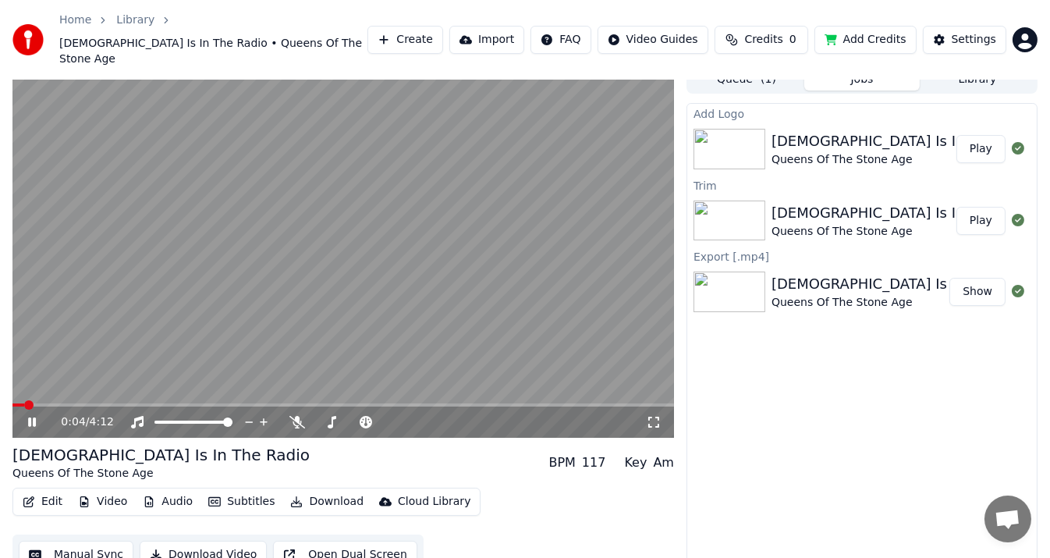
click at [116, 281] on video at bounding box center [343, 252] width 662 height 372
click at [53, 491] on button "Edit" at bounding box center [42, 502] width 52 height 22
click at [101, 491] on button "Video" at bounding box center [103, 502] width 62 height 22
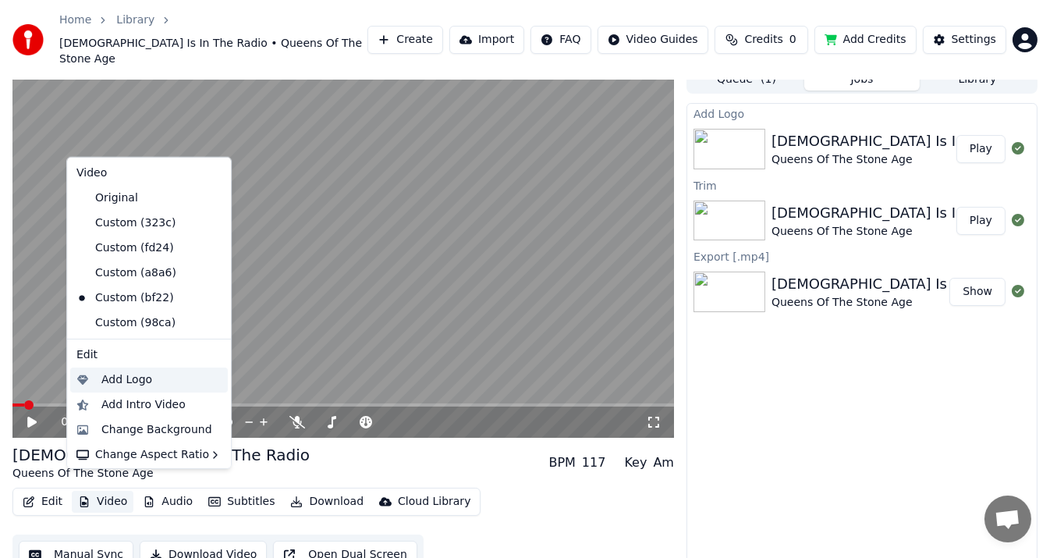
click at [122, 373] on div "Add Logo" at bounding box center [126, 380] width 51 height 16
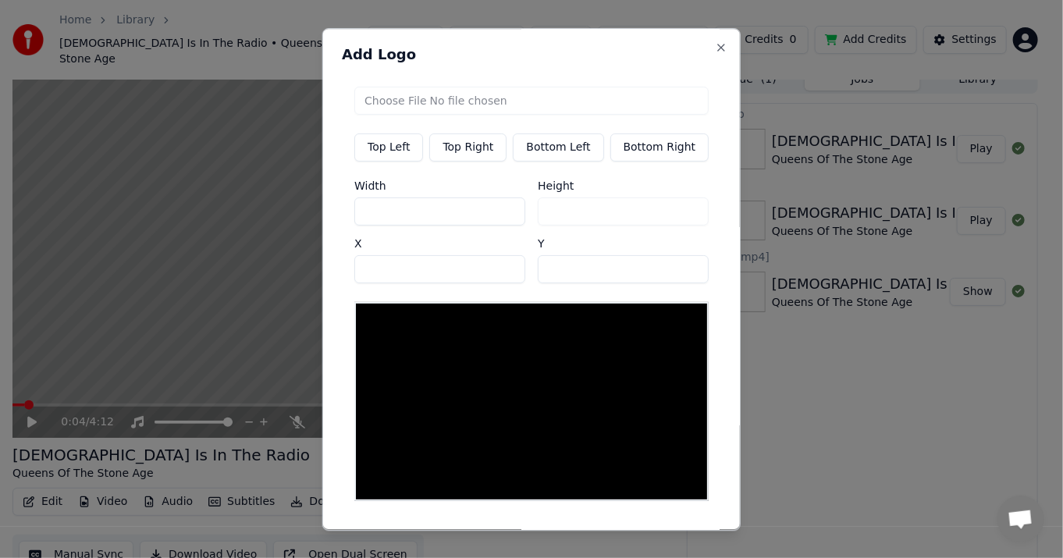
click at [450, 98] on input "file" at bounding box center [531, 101] width 354 height 28
type input "**********"
type input "***"
click at [652, 148] on button "Bottom Right" at bounding box center [658, 147] width 99 height 28
type input "****"
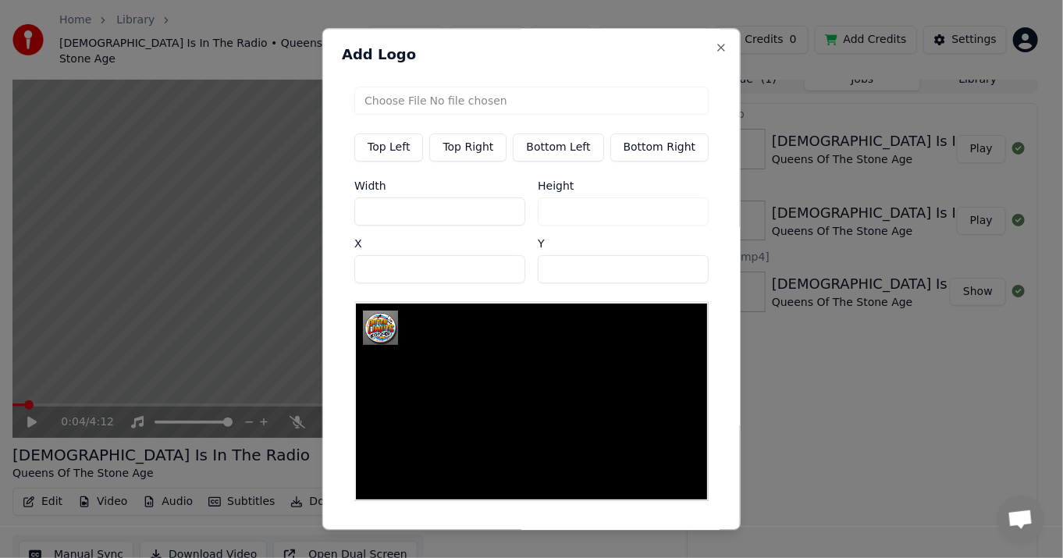
type input "***"
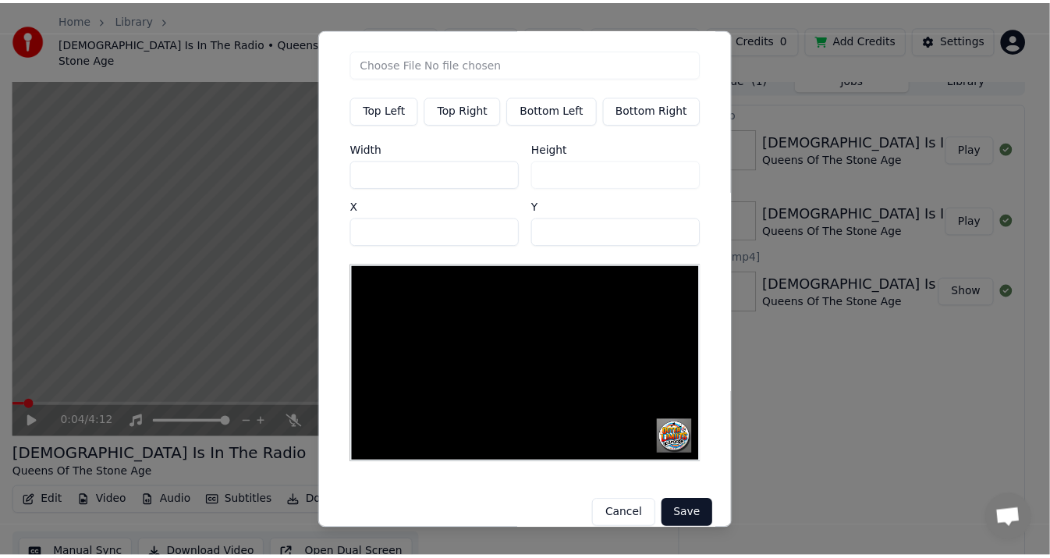
scroll to position [44, 0]
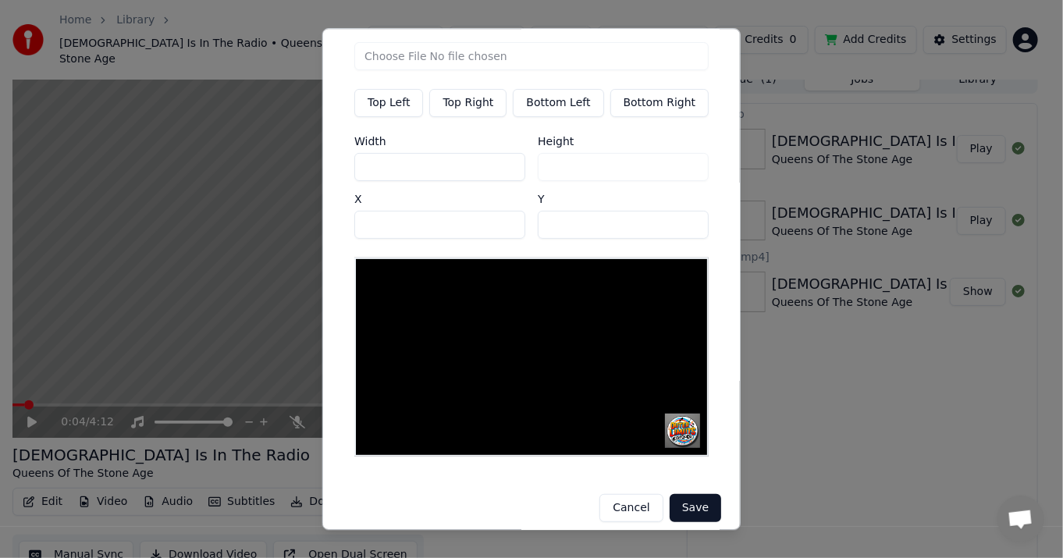
click at [705, 494] on button "Save" at bounding box center [694, 508] width 51 height 28
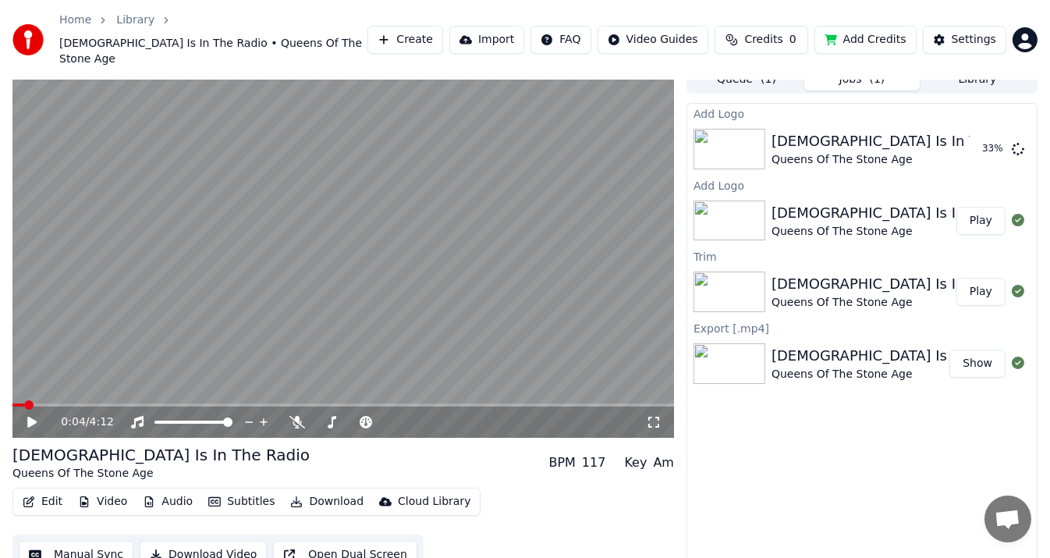
click at [867, 481] on div "Add Logo [DEMOGRAPHIC_DATA] Is In The Radio Queens Of The Stone Age [DEMOGRAPHI…" at bounding box center [862, 340] width 351 height 474
click at [112, 491] on button "Video" at bounding box center [103, 502] width 62 height 22
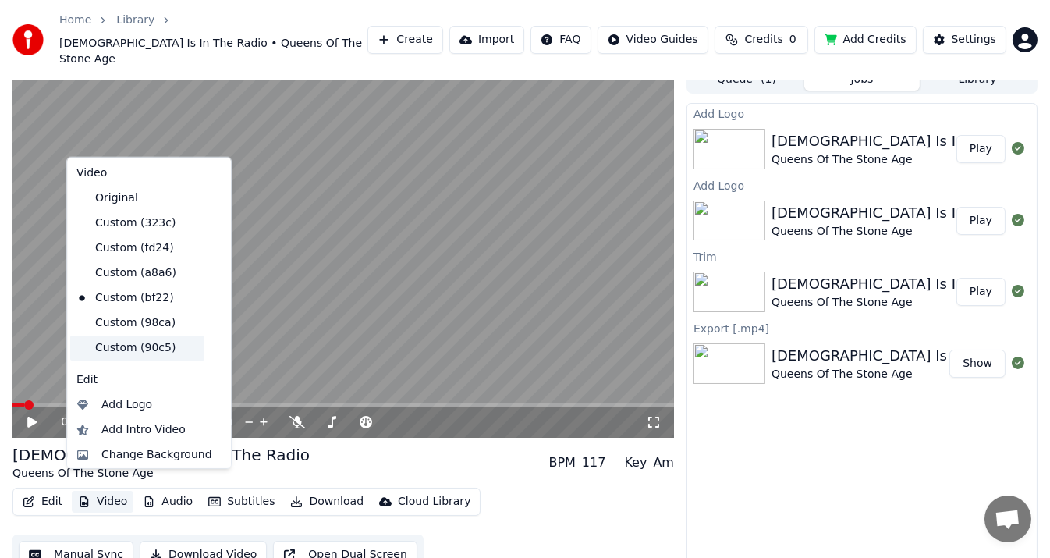
click at [155, 346] on div "Custom (90c5)" at bounding box center [137, 348] width 134 height 25
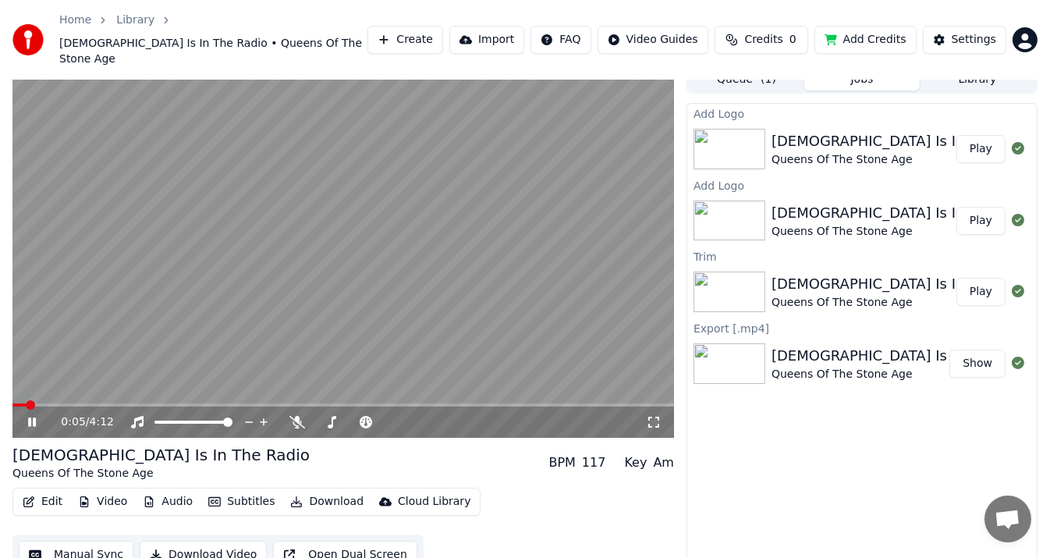
click at [299, 192] on video at bounding box center [343, 252] width 662 height 372
click at [560, 386] on video at bounding box center [343, 252] width 662 height 372
click at [571, 386] on video at bounding box center [343, 252] width 662 height 372
click at [607, 407] on div "0:05 / 4:12" at bounding box center [343, 422] width 662 height 31
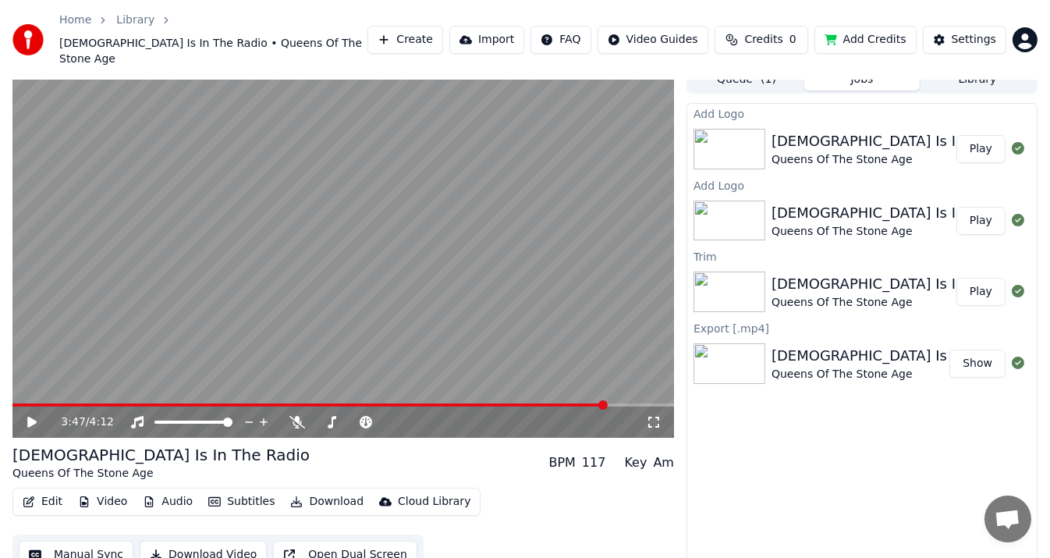
click at [607, 403] on span at bounding box center [343, 404] width 662 height 3
click at [541, 303] on video at bounding box center [343, 252] width 662 height 372
click at [536, 312] on video at bounding box center [343, 252] width 662 height 372
click at [43, 491] on button "Edit" at bounding box center [42, 502] width 52 height 22
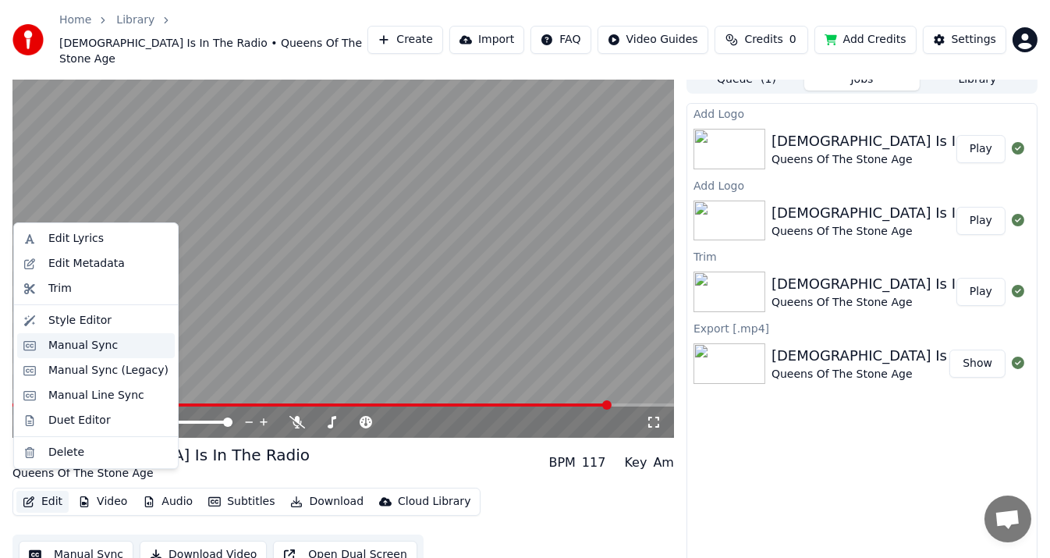
click at [77, 353] on div "Manual Sync" at bounding box center [82, 346] width 69 height 16
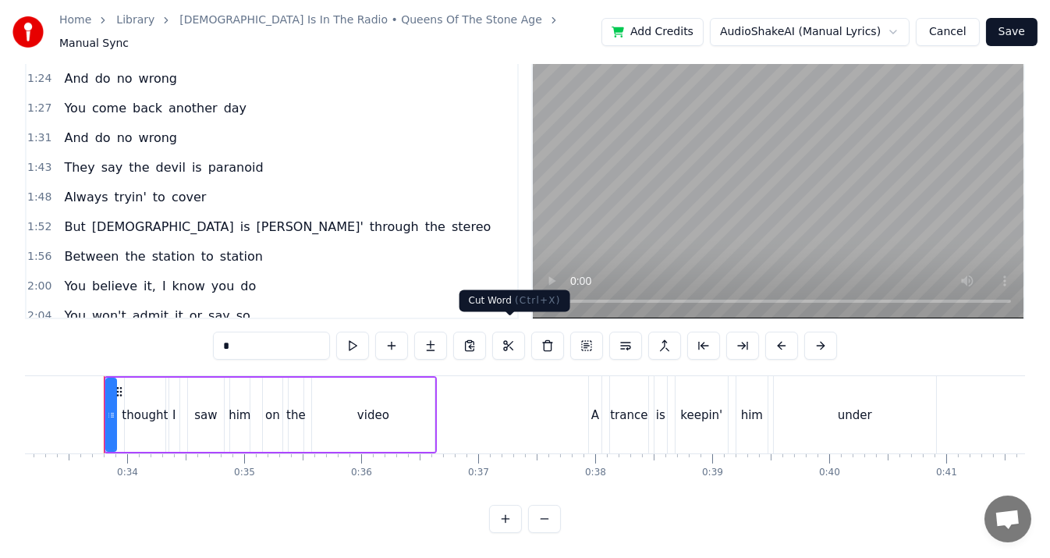
scroll to position [627, 0]
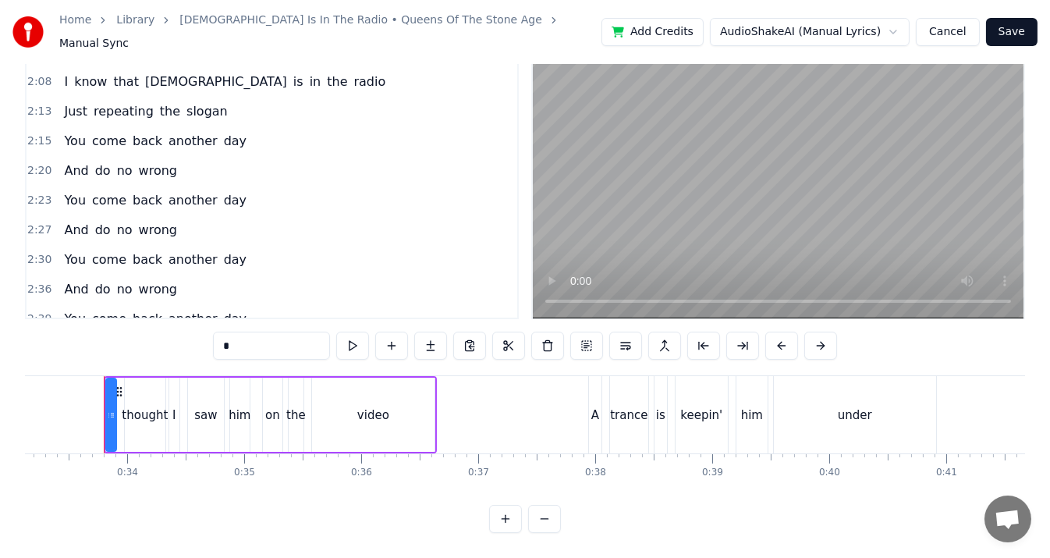
click at [161, 339] on span "wrong" at bounding box center [157, 348] width 41 height 18
type input "*****"
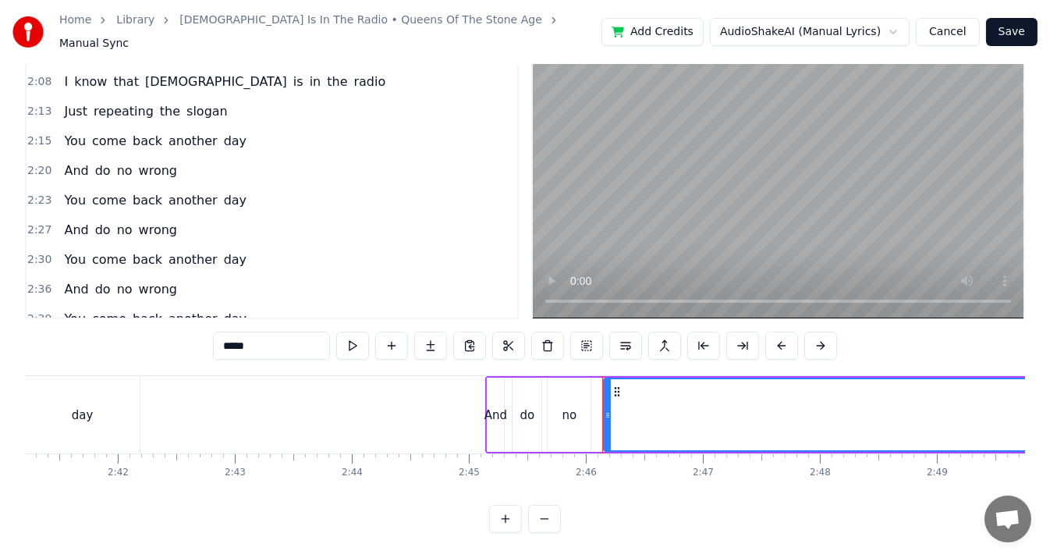
scroll to position [0, 19366]
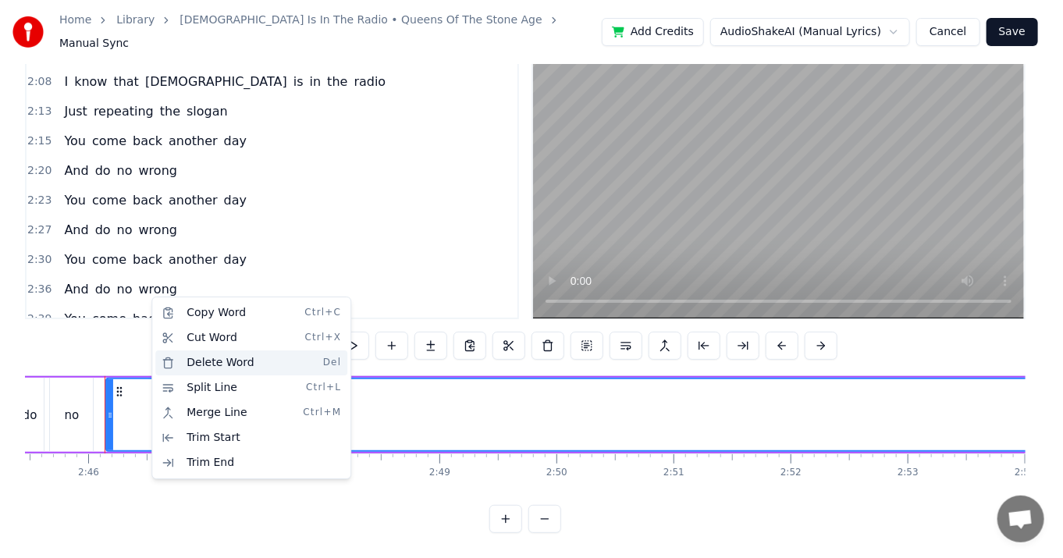
click at [187, 364] on div "Delete Word Del" at bounding box center [251, 362] width 192 height 25
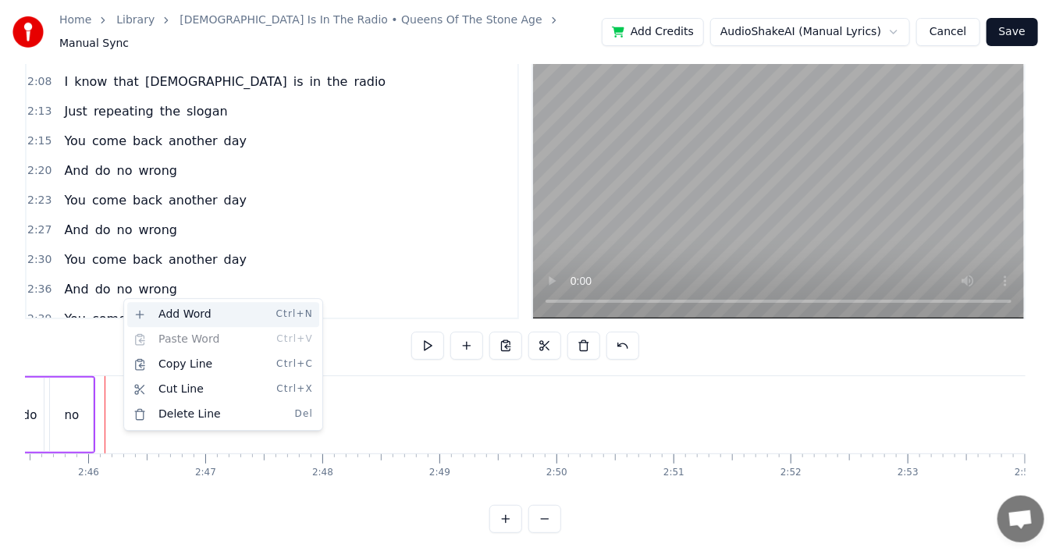
click at [139, 314] on div "Add Word Ctrl+N" at bounding box center [223, 314] width 192 height 25
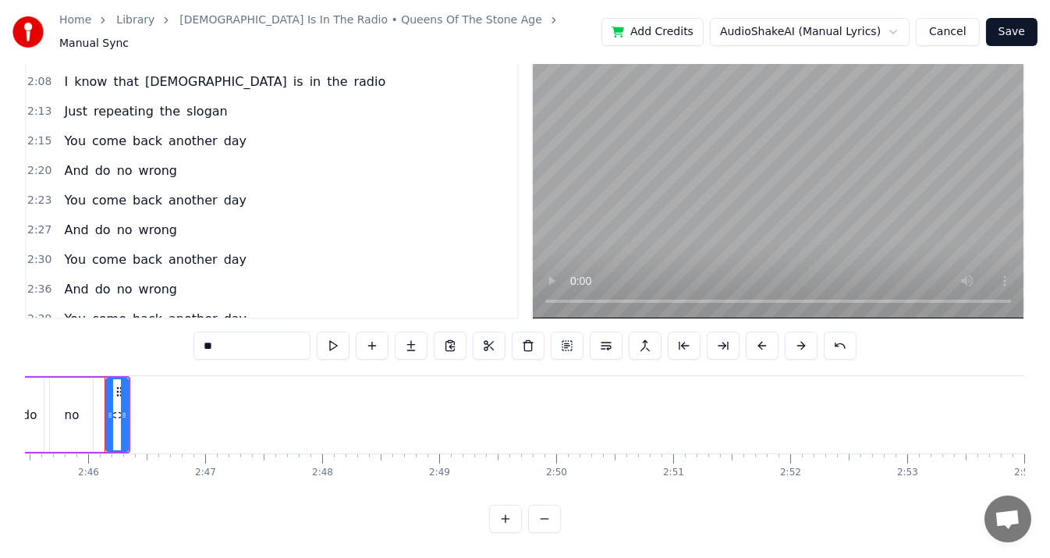
drag, startPoint x: 237, startPoint y: 327, endPoint x: 194, endPoint y: 325, distance: 42.9
click at [194, 325] on div "0:33 I thought I saw him on the video 0:37 A trance is keepin' him under 0:42 I…" at bounding box center [525, 287] width 1000 height 493
type input "*****"
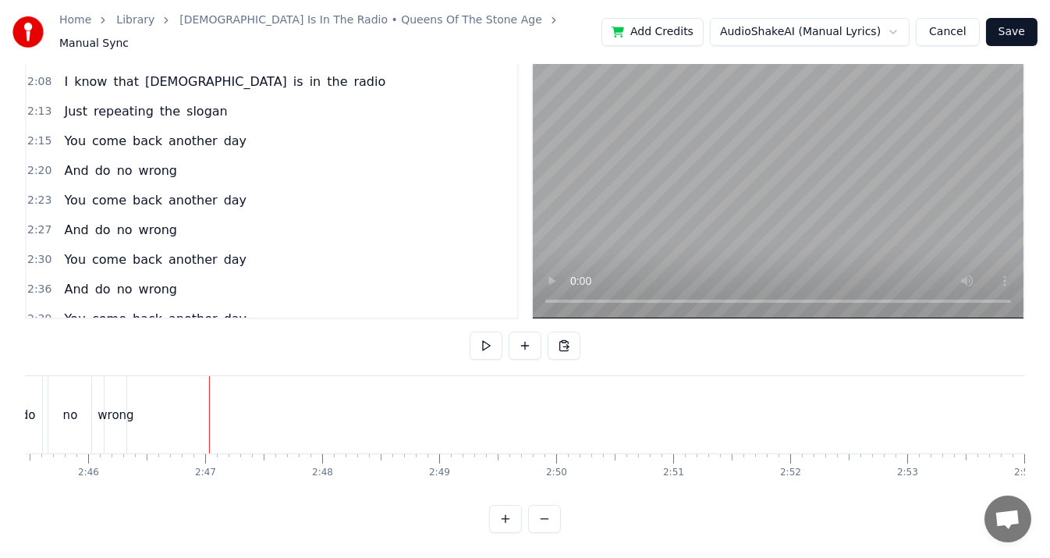
click at [99, 409] on div "wrong" at bounding box center [116, 416] width 36 height 18
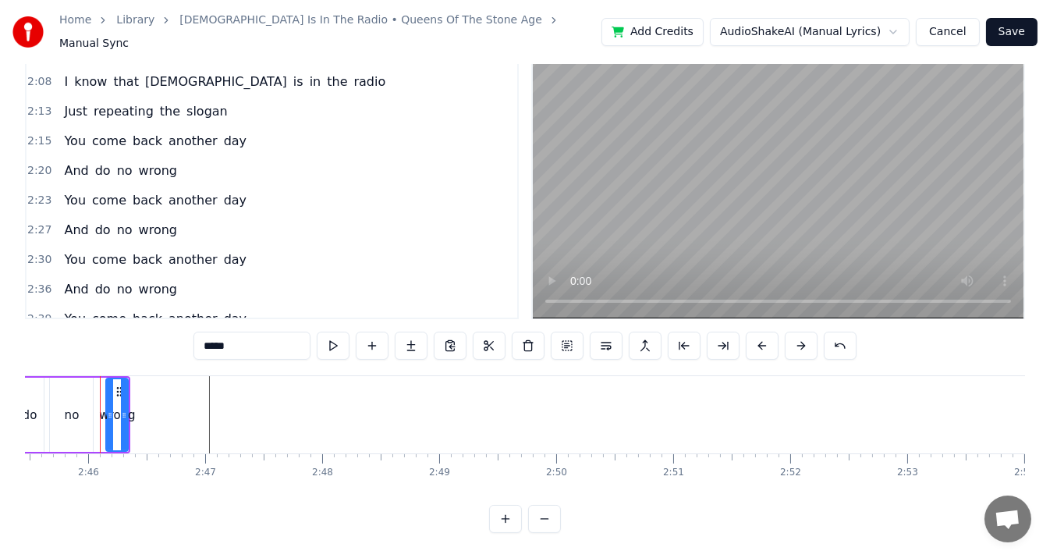
scroll to position [0, 19362]
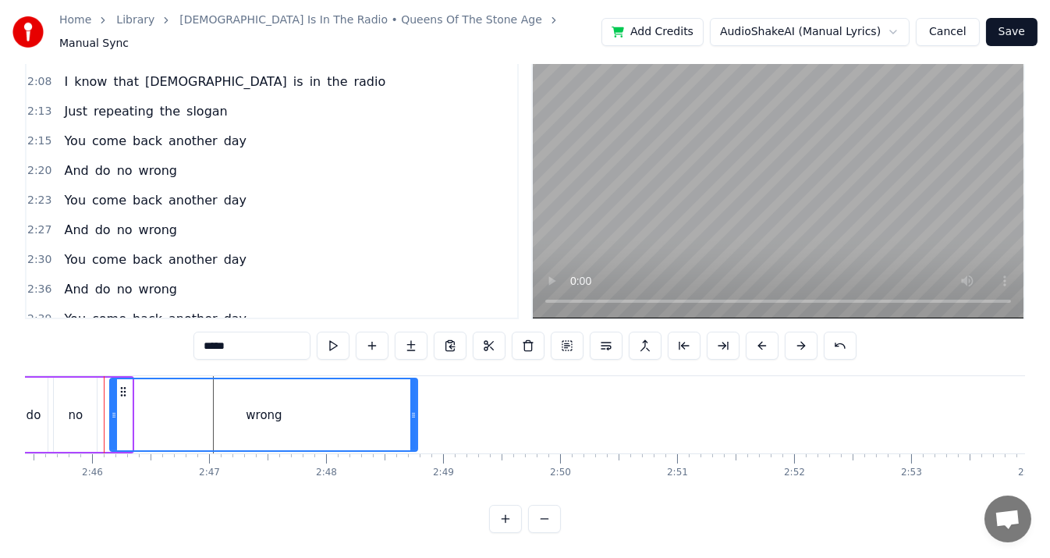
drag, startPoint x: 129, startPoint y: 400, endPoint x: 421, endPoint y: 396, distance: 291.9
click at [417, 409] on icon at bounding box center [413, 415] width 6 height 12
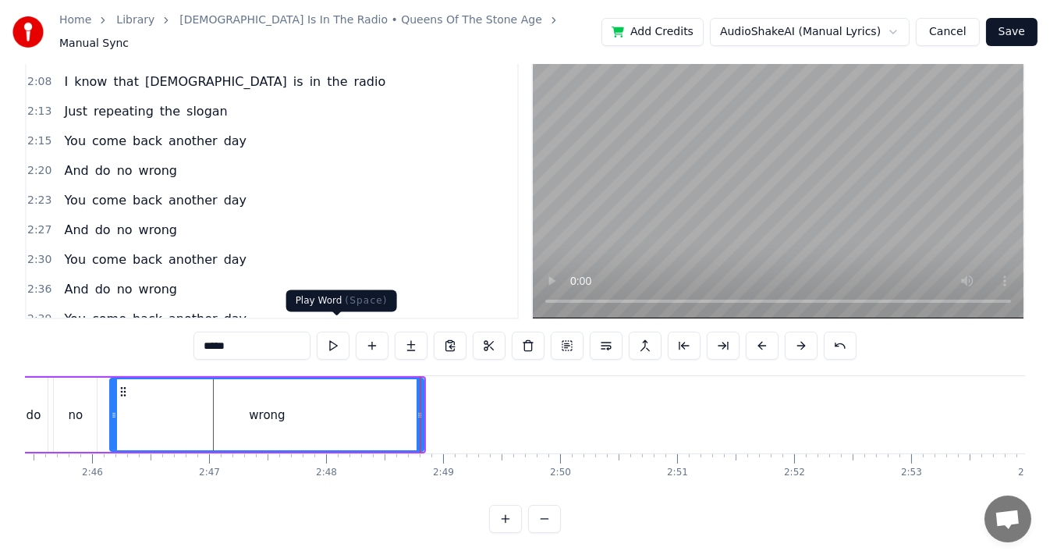
click at [333, 345] on button at bounding box center [333, 346] width 33 height 28
click at [335, 339] on button at bounding box center [333, 346] width 33 height 28
click at [332, 343] on button at bounding box center [333, 346] width 33 height 28
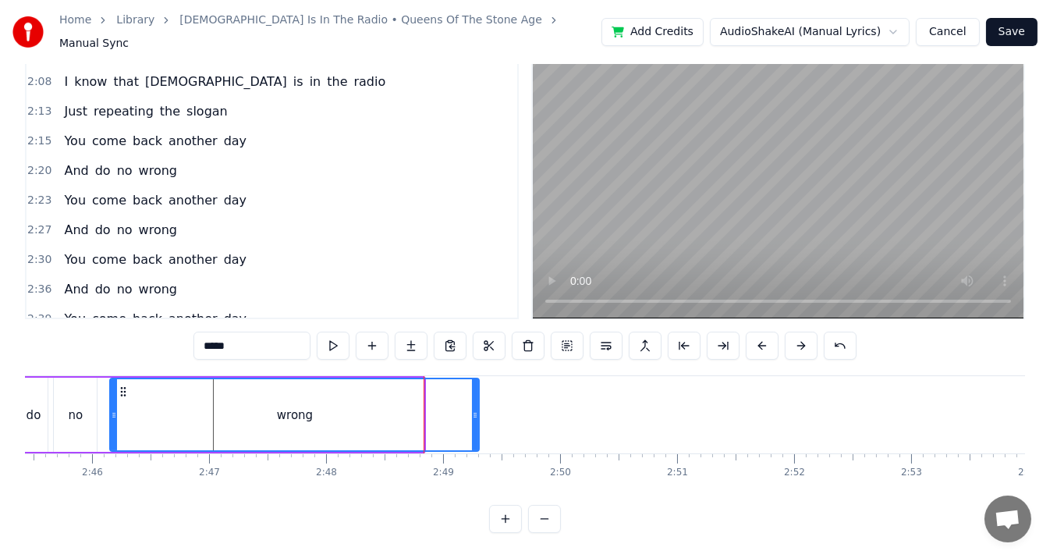
drag, startPoint x: 418, startPoint y: 400, endPoint x: 474, endPoint y: 395, distance: 55.6
click at [474, 395] on div at bounding box center [475, 414] width 6 height 71
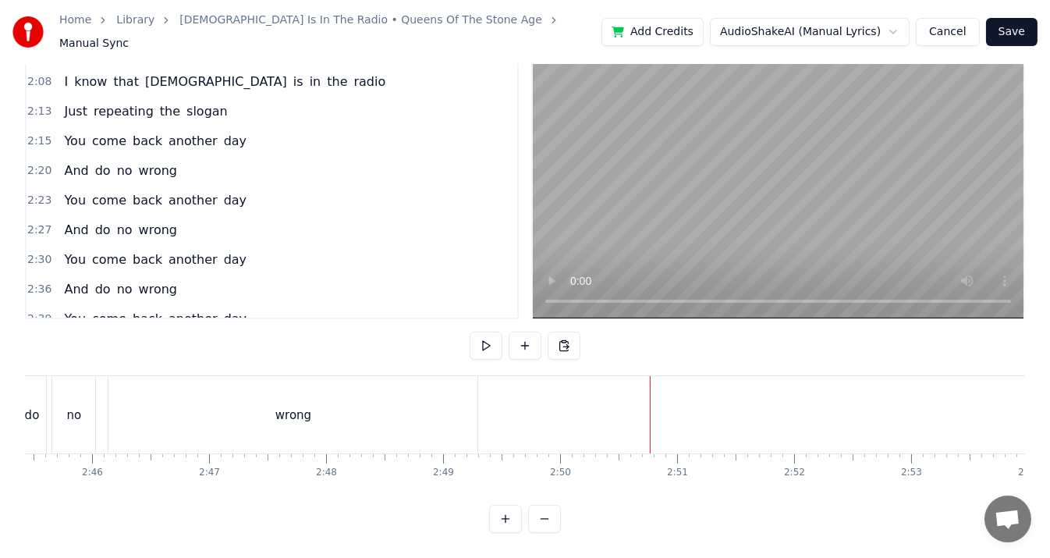
click at [1019, 29] on button "Save" at bounding box center [1011, 32] width 51 height 28
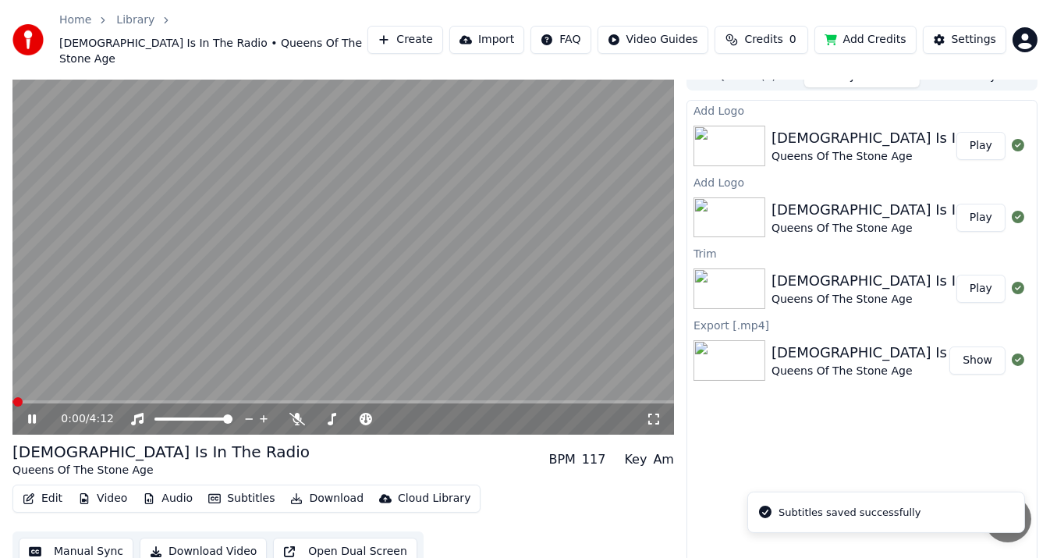
click at [398, 238] on video at bounding box center [343, 248] width 662 height 372
click at [97, 488] on button "Video" at bounding box center [103, 499] width 62 height 22
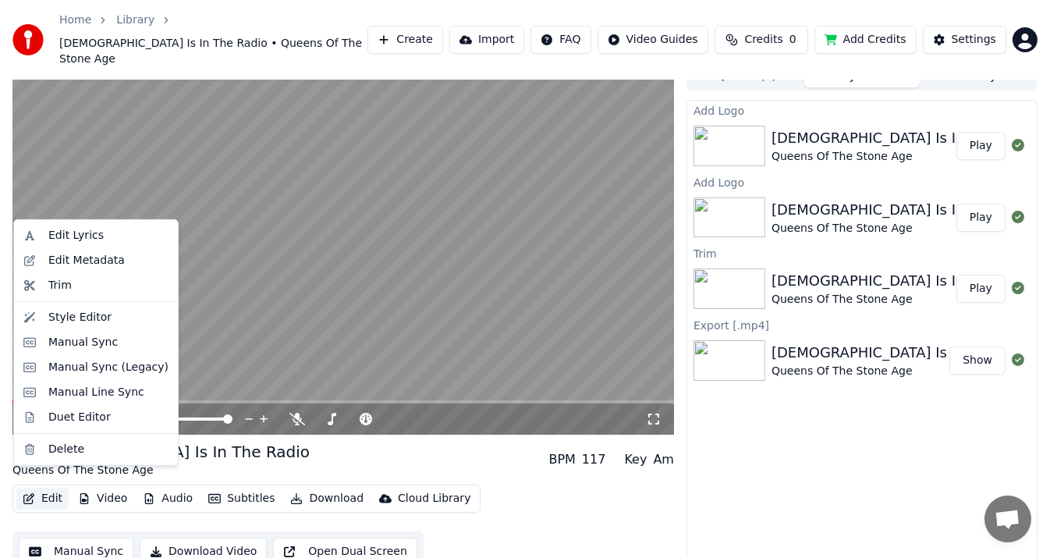
click at [52, 488] on button "Edit" at bounding box center [42, 499] width 52 height 22
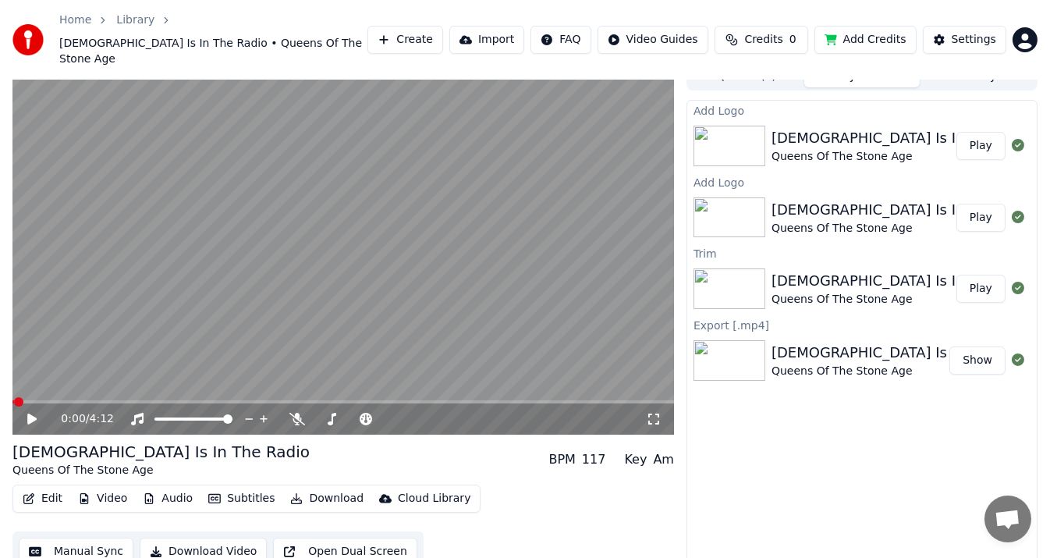
click at [54, 488] on button "Edit" at bounding box center [42, 499] width 52 height 22
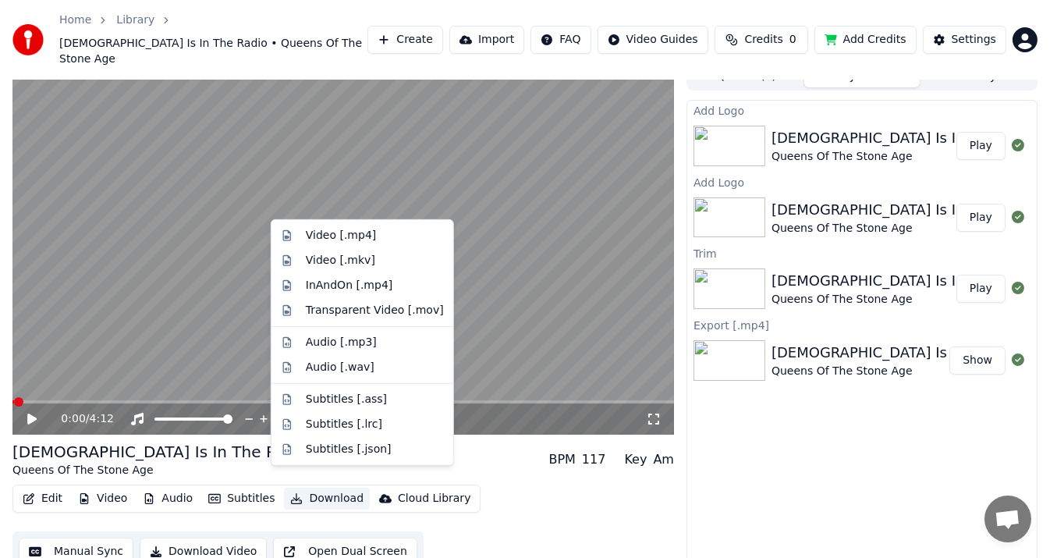
click at [297, 488] on button "Download" at bounding box center [327, 499] width 86 height 22
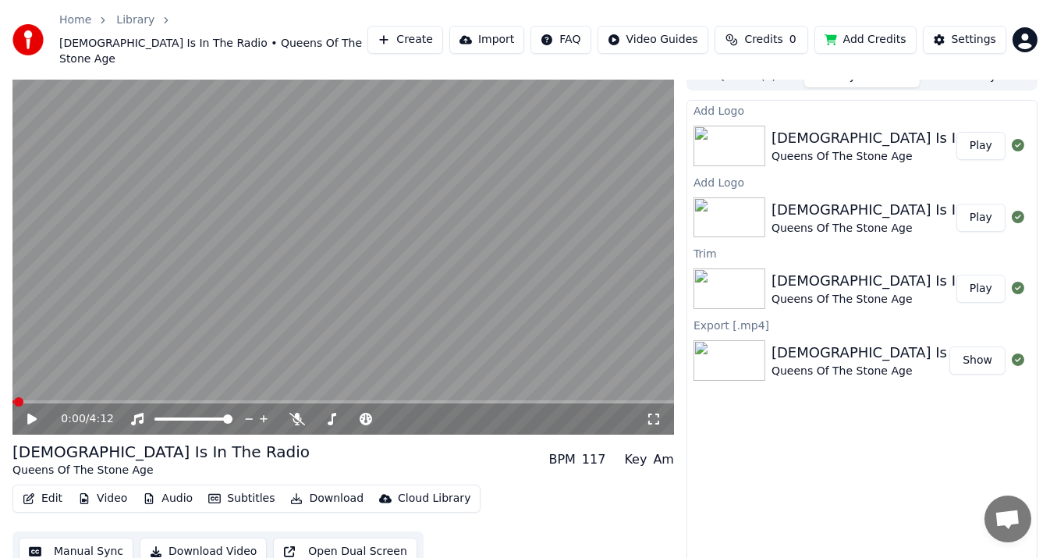
click at [297, 488] on button "Download" at bounding box center [327, 499] width 86 height 22
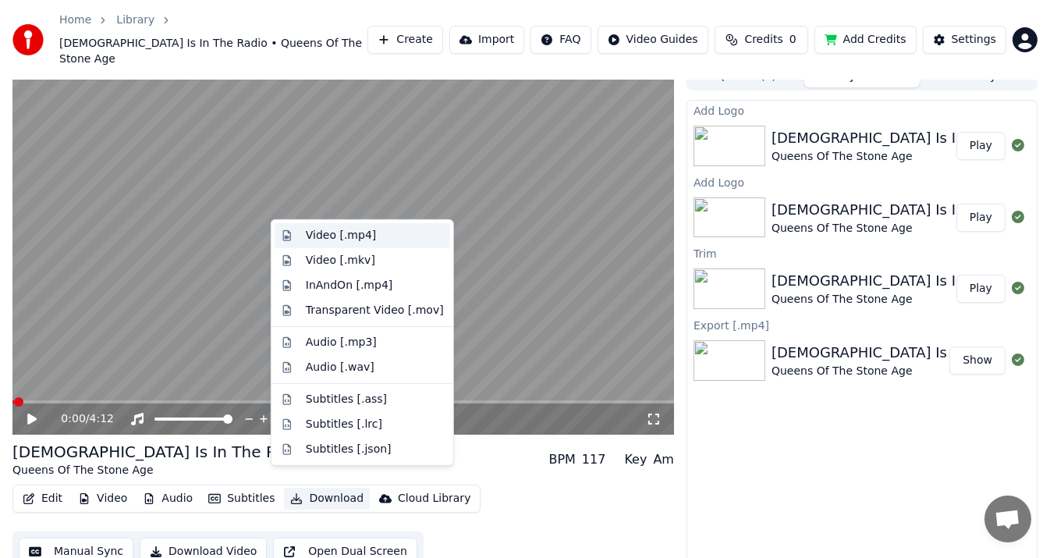
click at [357, 237] on div "Video [.mp4]" at bounding box center [341, 236] width 70 height 16
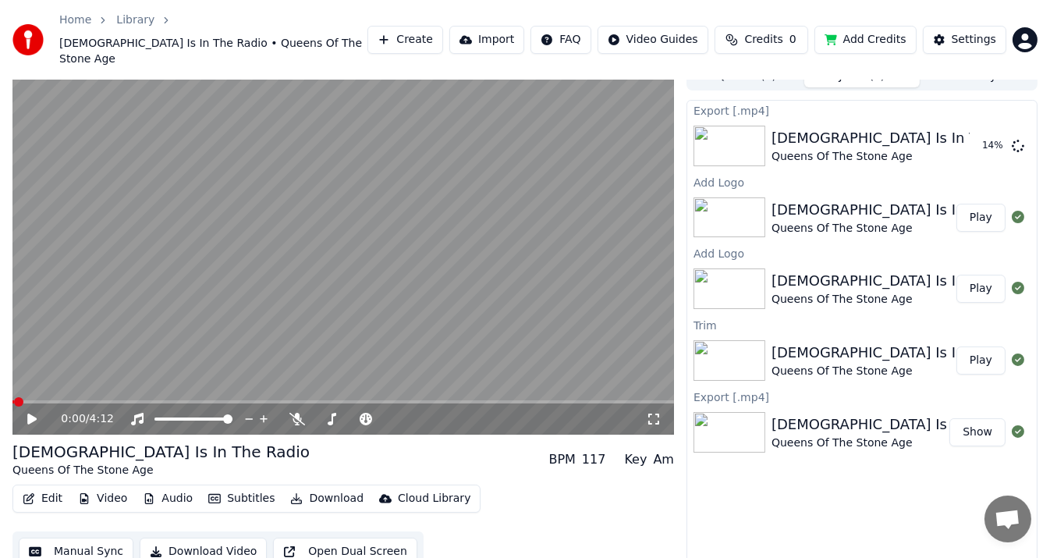
click at [639, 381] on video at bounding box center [343, 248] width 662 height 372
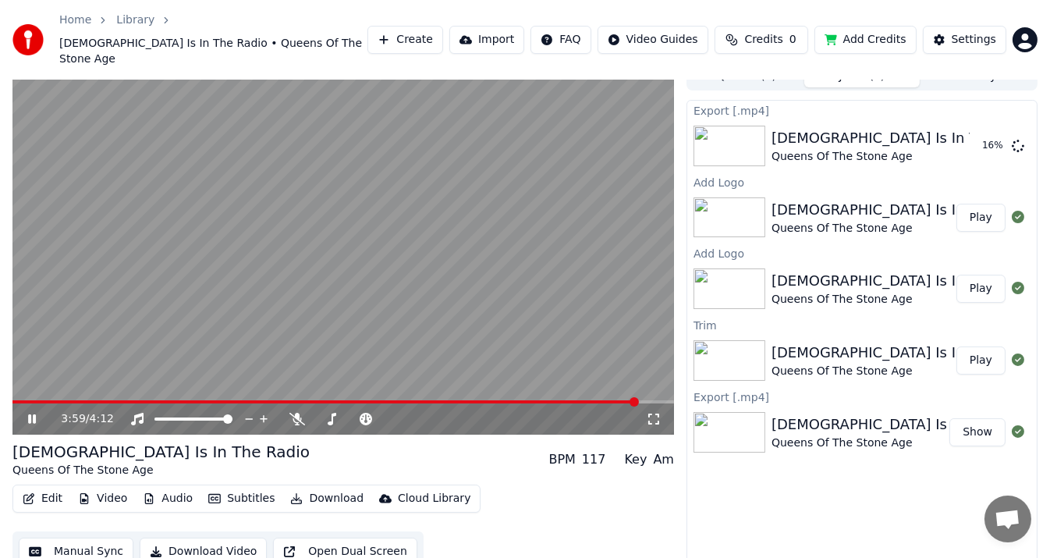
click at [641, 400] on span at bounding box center [343, 401] width 662 height 3
click at [655, 397] on span at bounding box center [649, 401] width 9 height 9
click at [666, 397] on span at bounding box center [662, 401] width 9 height 9
click at [672, 397] on span at bounding box center [666, 401] width 9 height 9
click at [622, 397] on span at bounding box center [624, 401] width 9 height 9
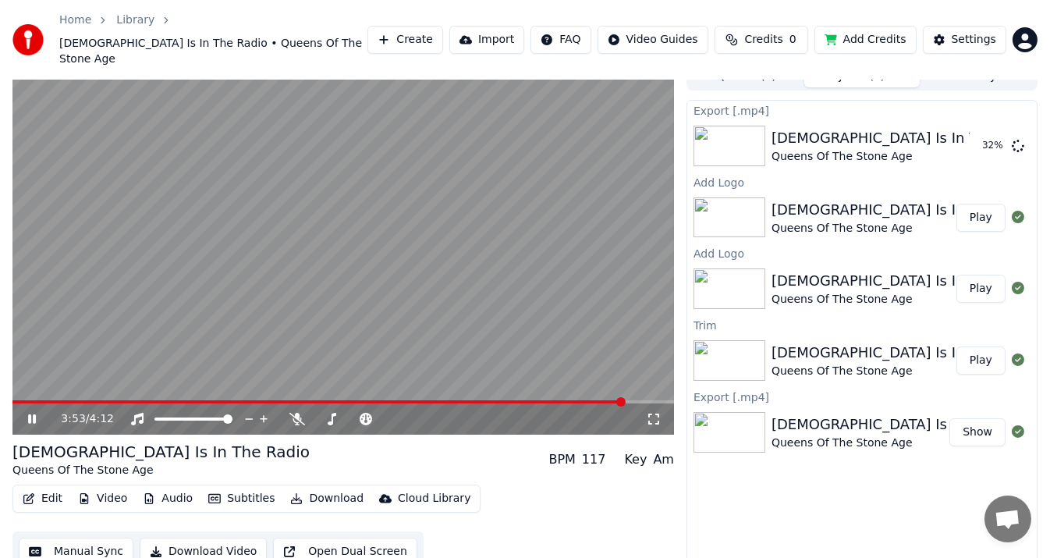
click at [594, 382] on video at bounding box center [343, 248] width 662 height 372
click at [584, 400] on span at bounding box center [297, 401] width 571 height 3
click at [484, 294] on video at bounding box center [343, 248] width 662 height 372
click at [395, 228] on video at bounding box center [343, 248] width 662 height 372
click at [346, 2] on div "Home Library [DEMOGRAPHIC_DATA] Is In The Radio • Queens Of The Stone Age Creat…" at bounding box center [525, 40] width 1050 height 80
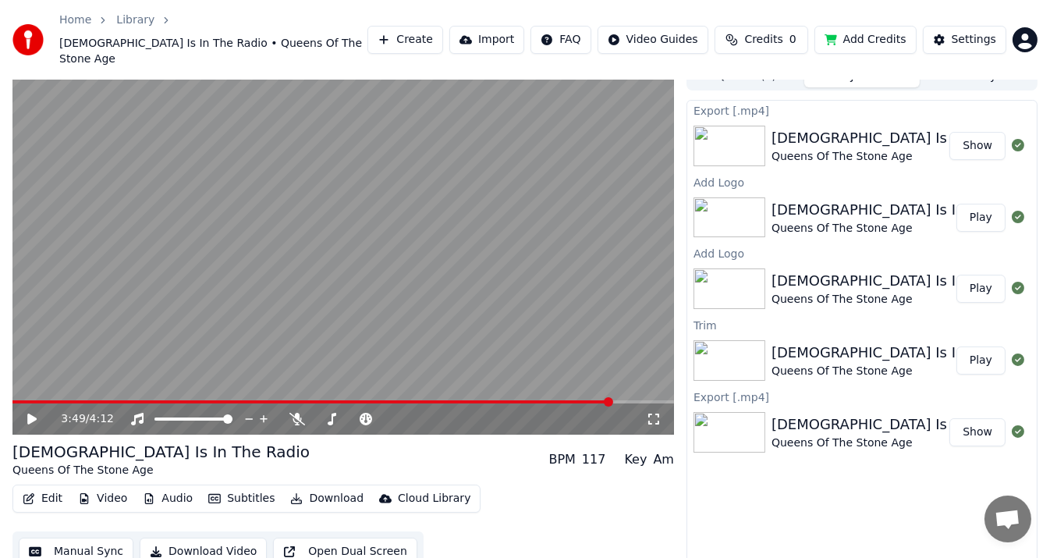
click at [982, 132] on button "Show" at bounding box center [978, 146] width 56 height 28
click at [985, 133] on button "Show" at bounding box center [978, 146] width 56 height 28
click at [333, 488] on button "Download" at bounding box center [327, 499] width 86 height 22
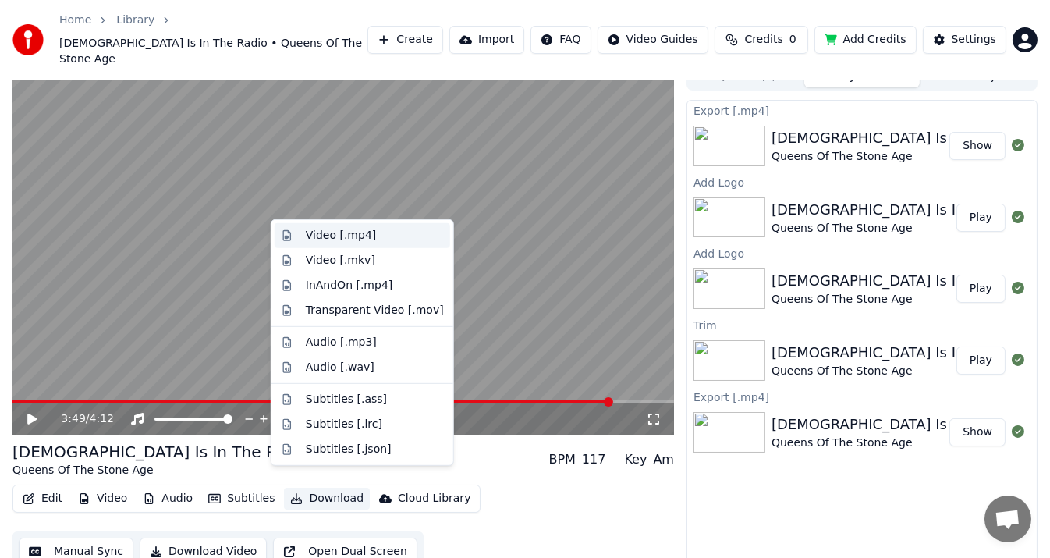
click at [312, 243] on div "Video [.mp4]" at bounding box center [363, 235] width 176 height 25
